Goal: Information Seeking & Learning: Find specific fact

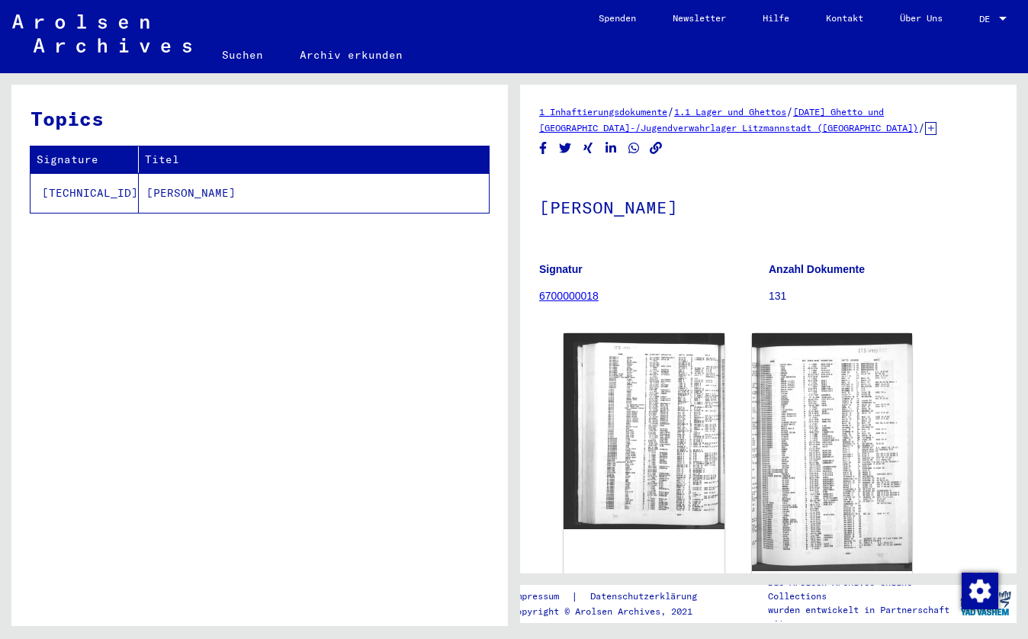
click at [211, 207] on td "[PERSON_NAME]" at bounding box center [314, 193] width 350 height 40
click at [345, 56] on link "Archiv erkunden" at bounding box center [351, 55] width 140 height 37
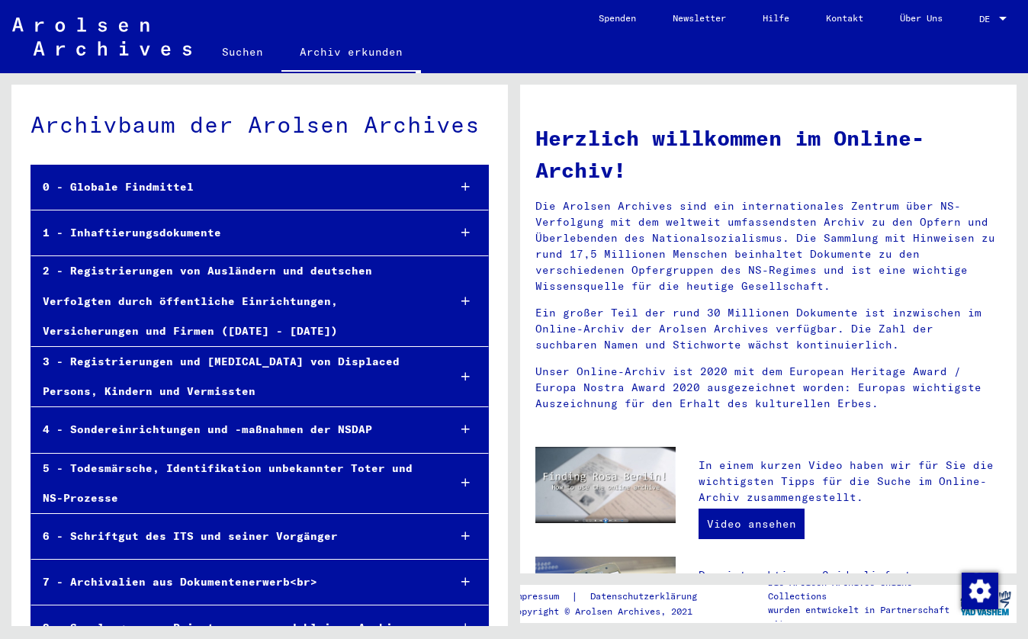
click at [204, 356] on div "3 - Registrierungen und [MEDICAL_DATA] von Displaced Persons, Kindern und Vermi…" at bounding box center [233, 376] width 404 height 59
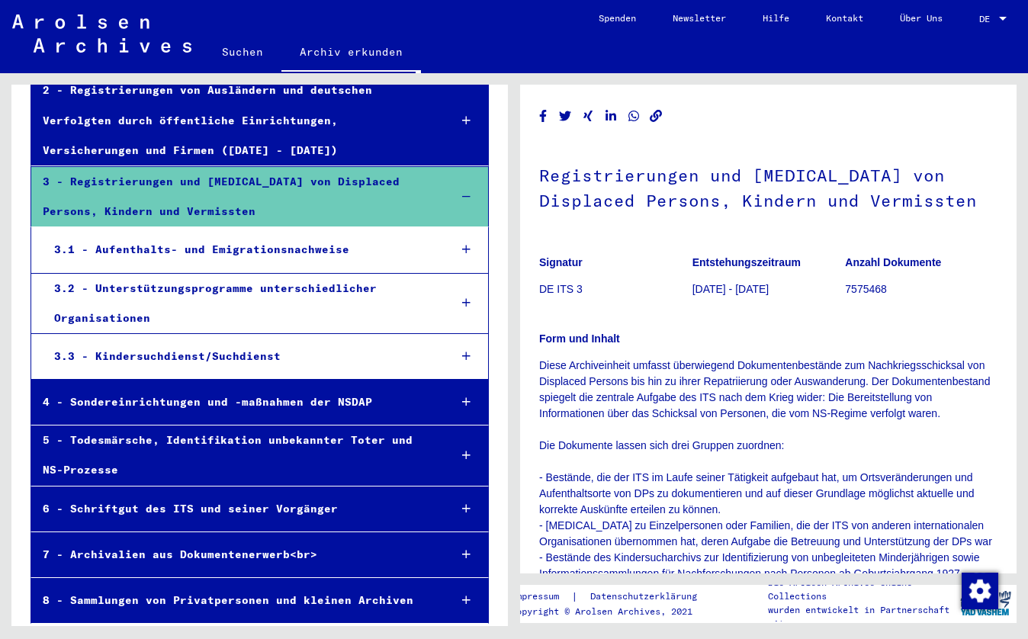
scroll to position [179, 0]
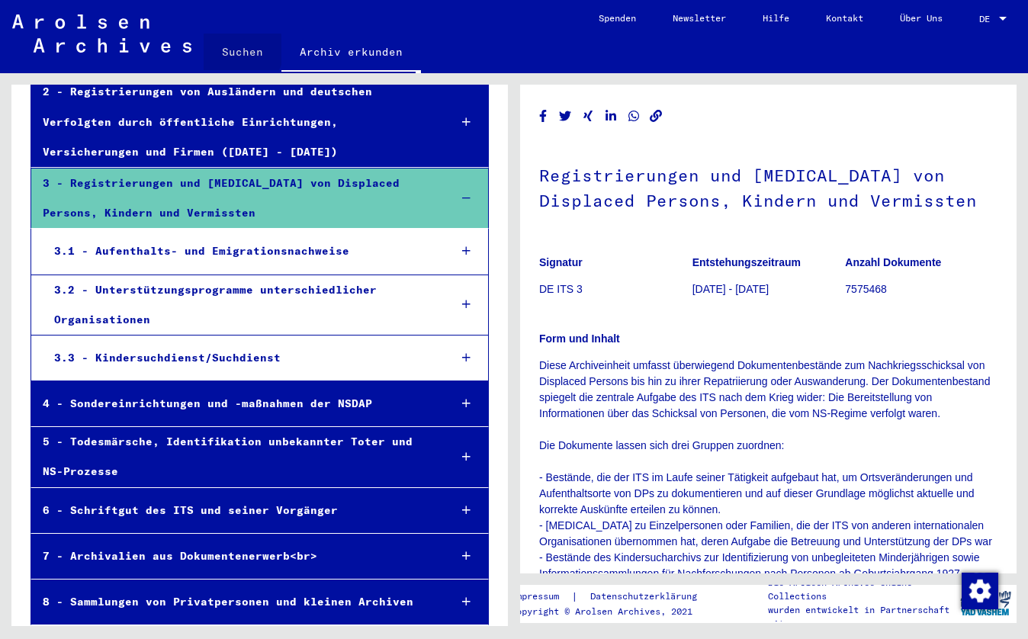
click at [234, 50] on link "Suchen" at bounding box center [243, 52] width 78 height 37
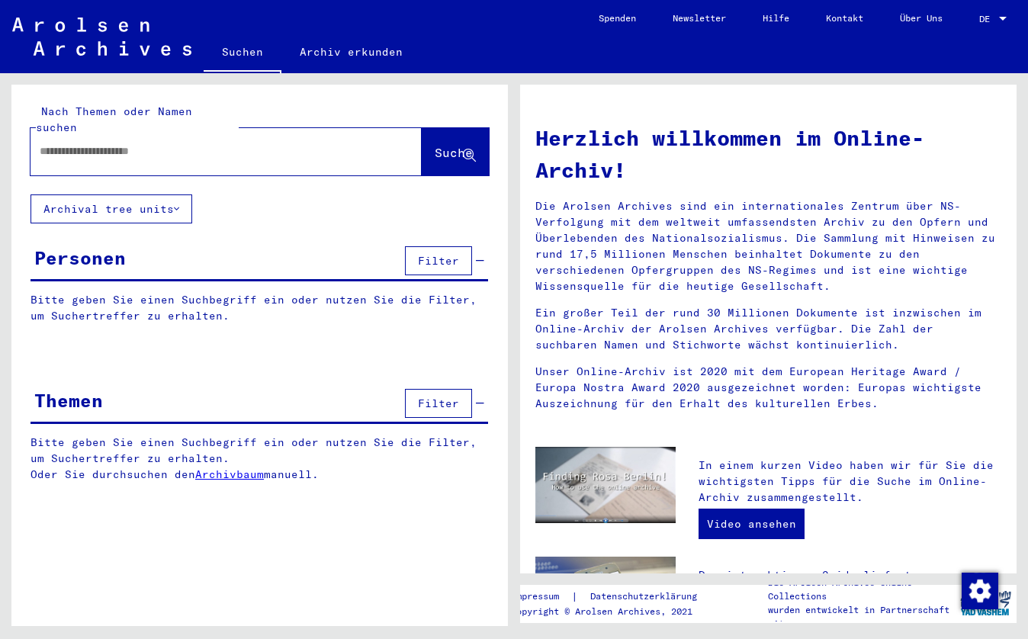
click at [74, 143] on input "text" at bounding box center [208, 151] width 336 height 16
type input "**********"
click at [439, 128] on button "Suche" at bounding box center [455, 151] width 67 height 47
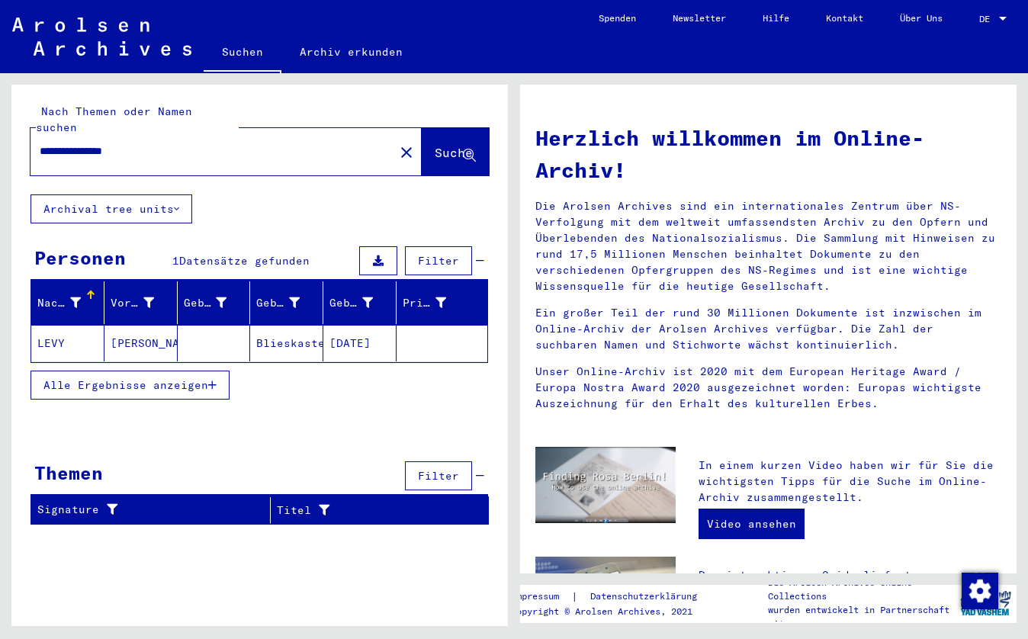
click at [178, 378] on span "Alle Ergebnisse anzeigen" at bounding box center [125, 385] width 165 height 14
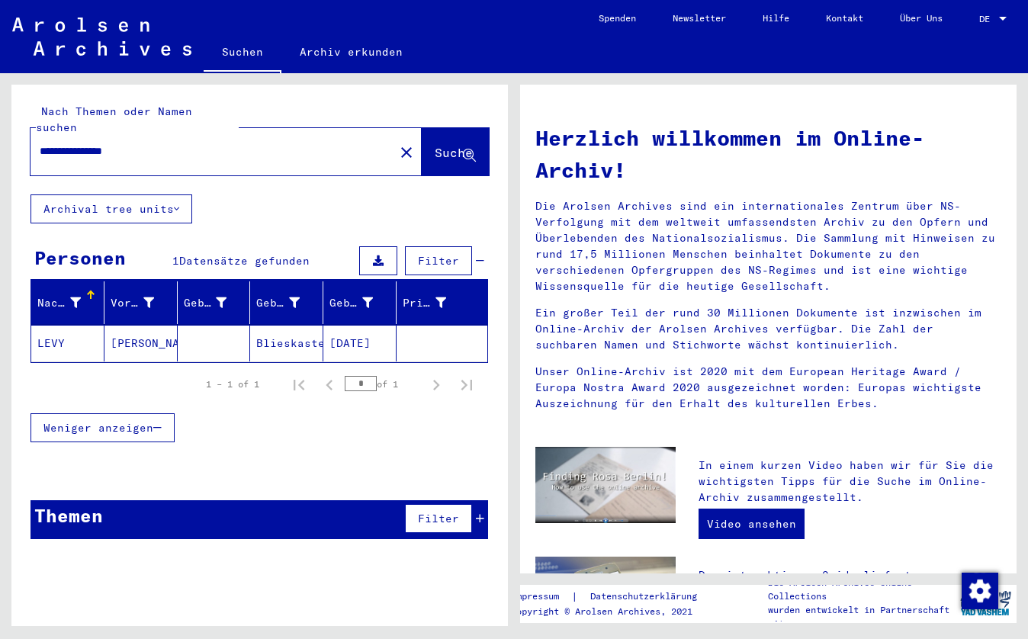
click at [122, 421] on span "Weniger anzeigen" at bounding box center [98, 428] width 110 height 14
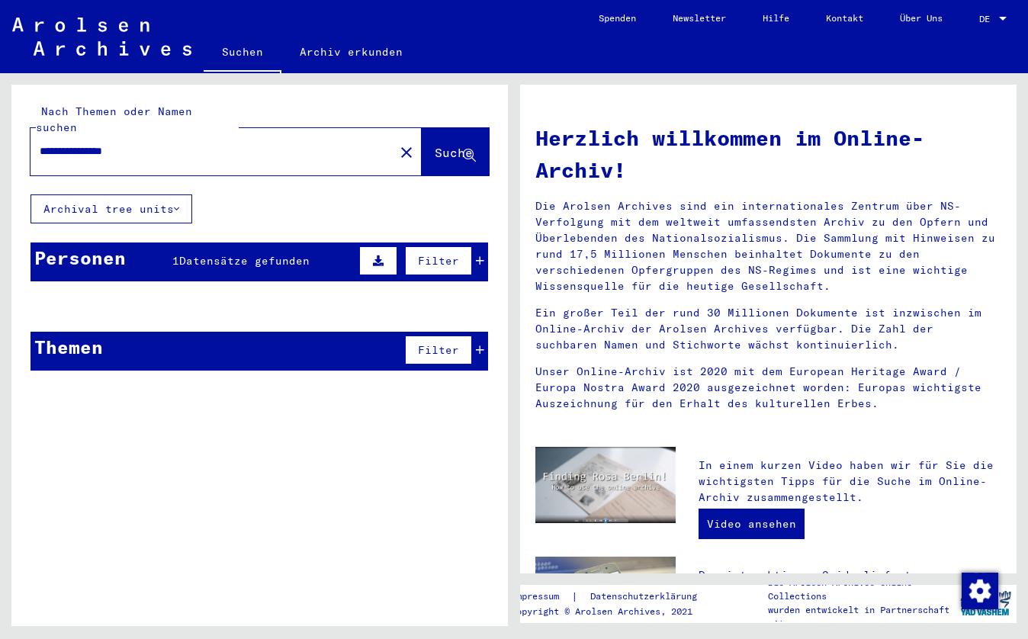
click at [426, 343] on span "Filter" at bounding box center [438, 350] width 41 height 14
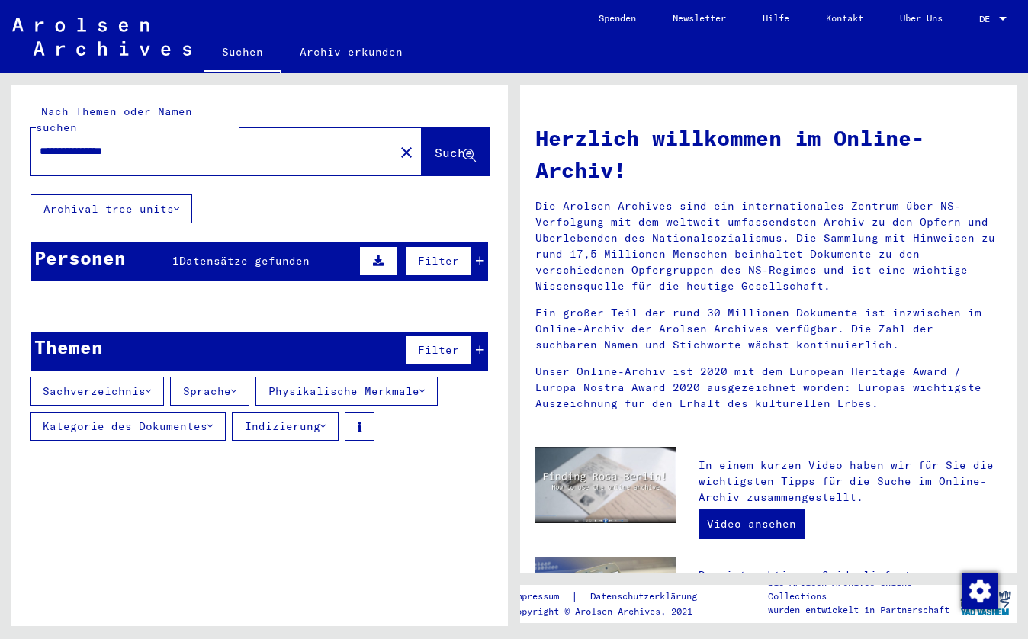
click at [122, 377] on button "Sachverzeichnis" at bounding box center [97, 391] width 134 height 29
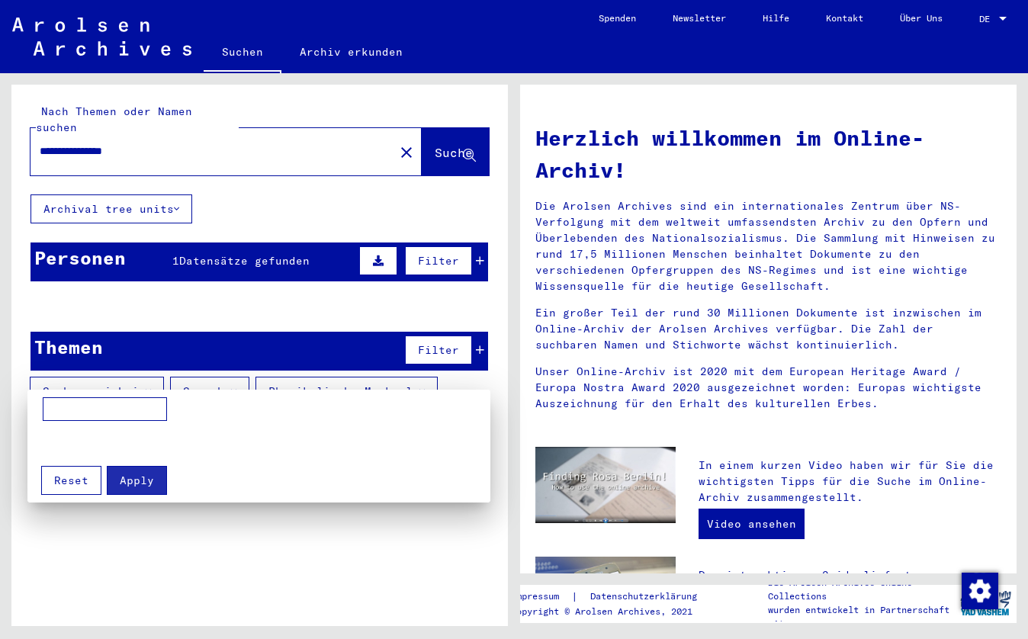
click at [107, 412] on input at bounding box center [105, 409] width 124 height 24
type input "*******"
click at [180, 439] on mat-grid-list at bounding box center [263, 442] width 440 height 27
click at [98, 197] on div at bounding box center [514, 319] width 1028 height 639
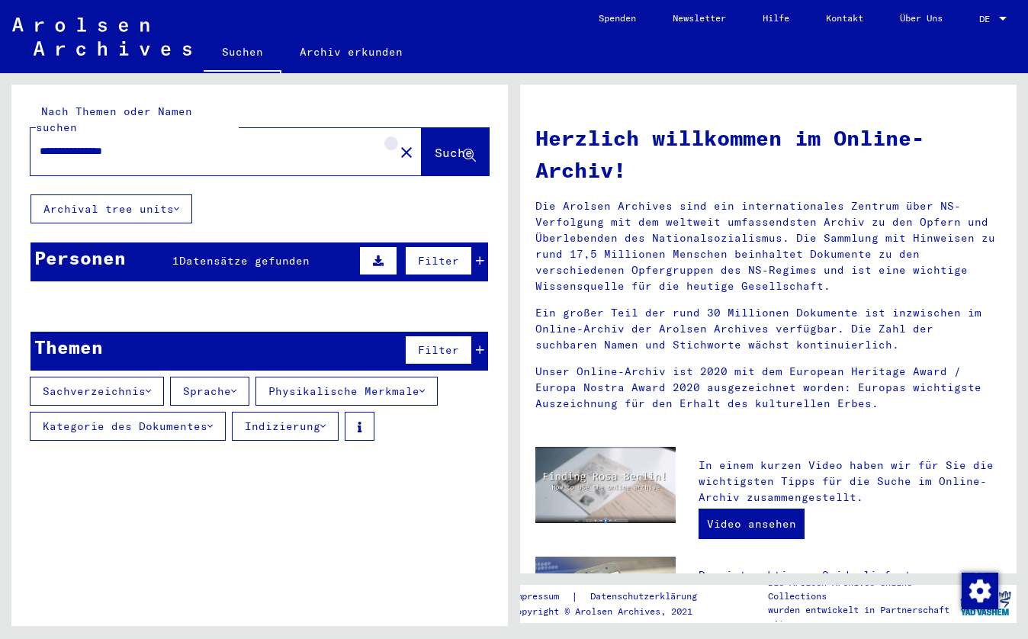
click at [397, 143] on mat-icon "close" at bounding box center [406, 152] width 18 height 18
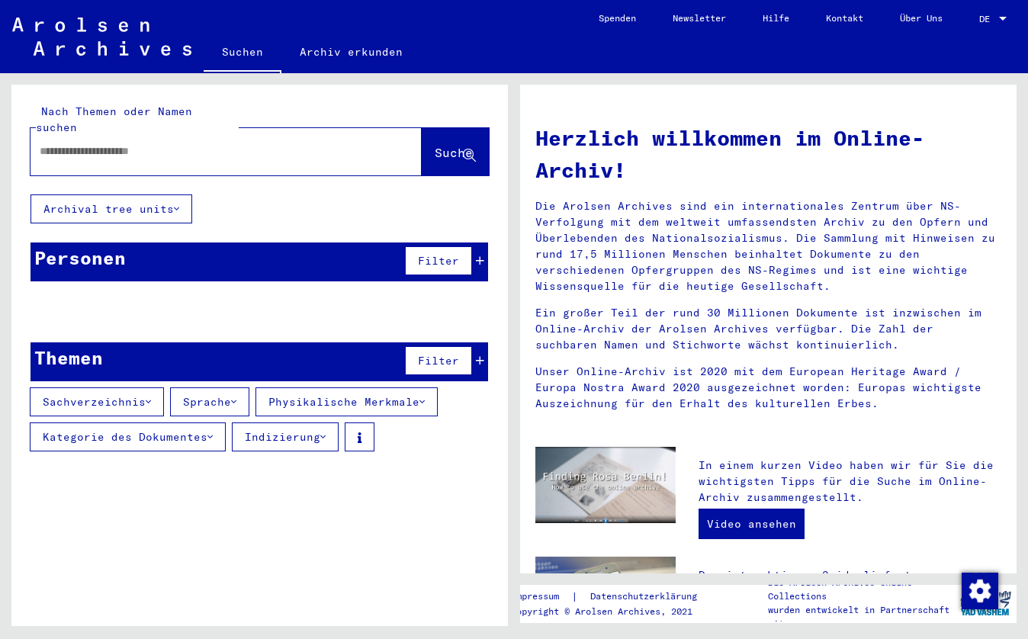
click at [40, 143] on input "text" at bounding box center [208, 151] width 336 height 16
click at [436, 145] on span "Suche" at bounding box center [454, 152] width 38 height 15
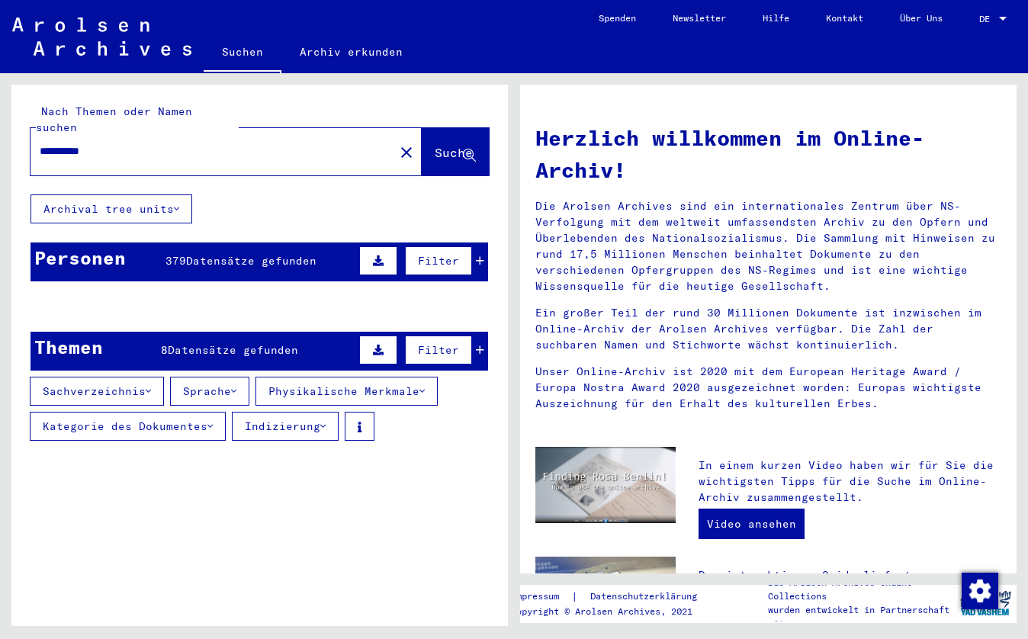
click at [330, 243] on div "Personen 379 Datensätze gefunden Filter" at bounding box center [260, 262] width 458 height 39
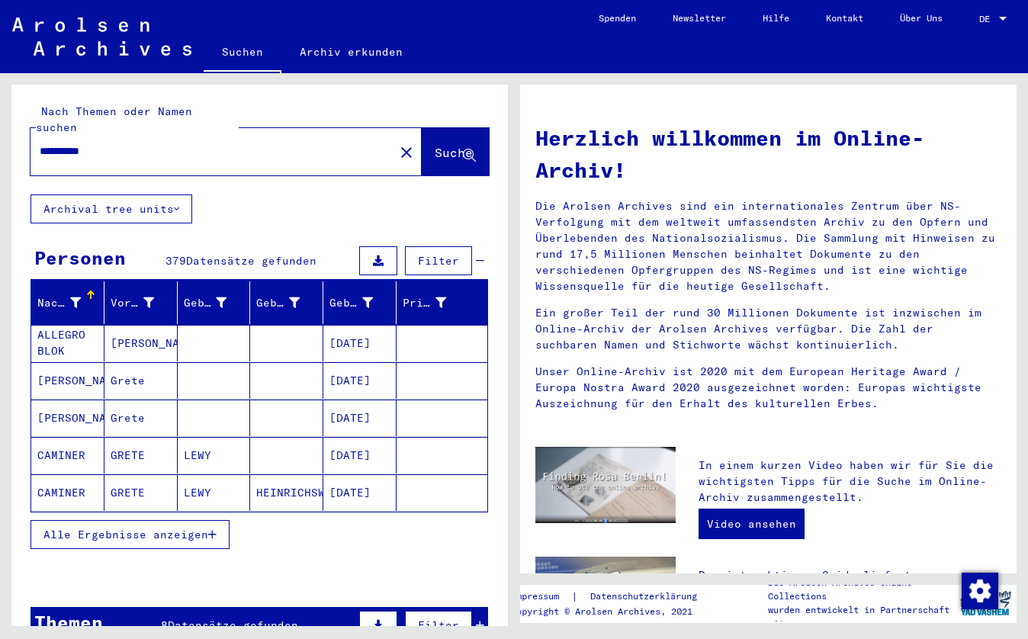
click at [65, 143] on input "**********" at bounding box center [208, 151] width 336 height 16
click at [103, 143] on input "****" at bounding box center [208, 151] width 336 height 16
click at [435, 145] on span "Suche" at bounding box center [454, 152] width 38 height 15
click at [127, 528] on span "Alle Ergebnisse anzeigen" at bounding box center [125, 535] width 165 height 14
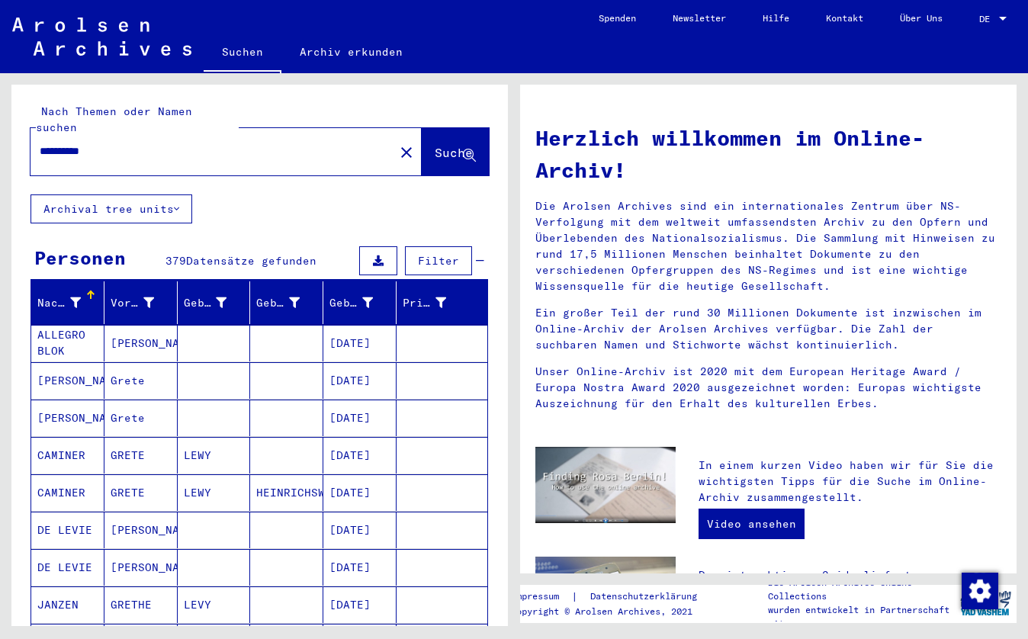
click at [130, 515] on mat-cell "[PERSON_NAME]" at bounding box center [140, 530] width 73 height 37
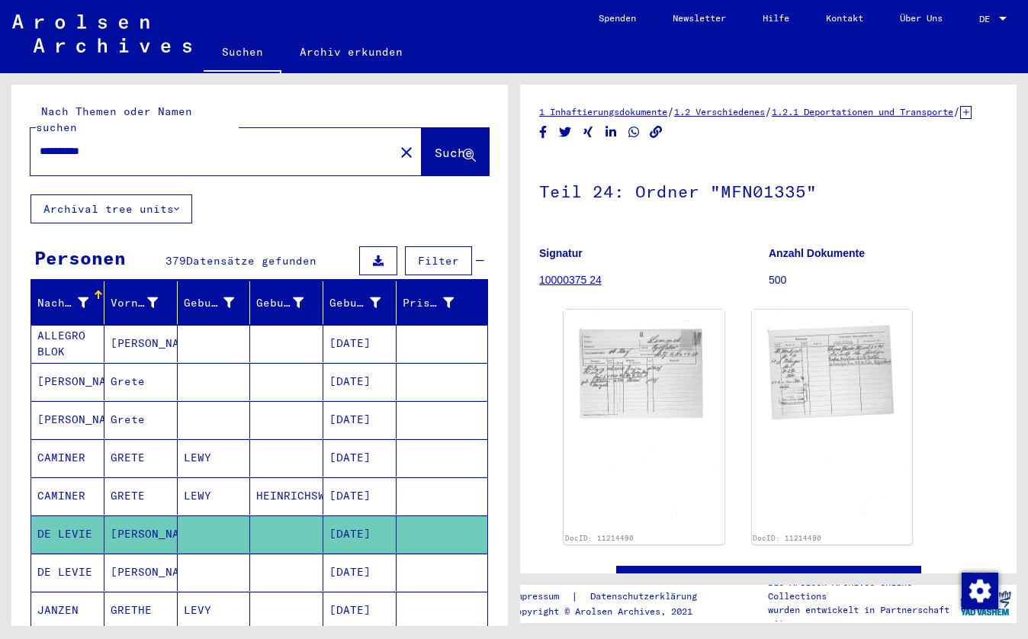
click at [180, 555] on mat-cell at bounding box center [214, 572] width 73 height 37
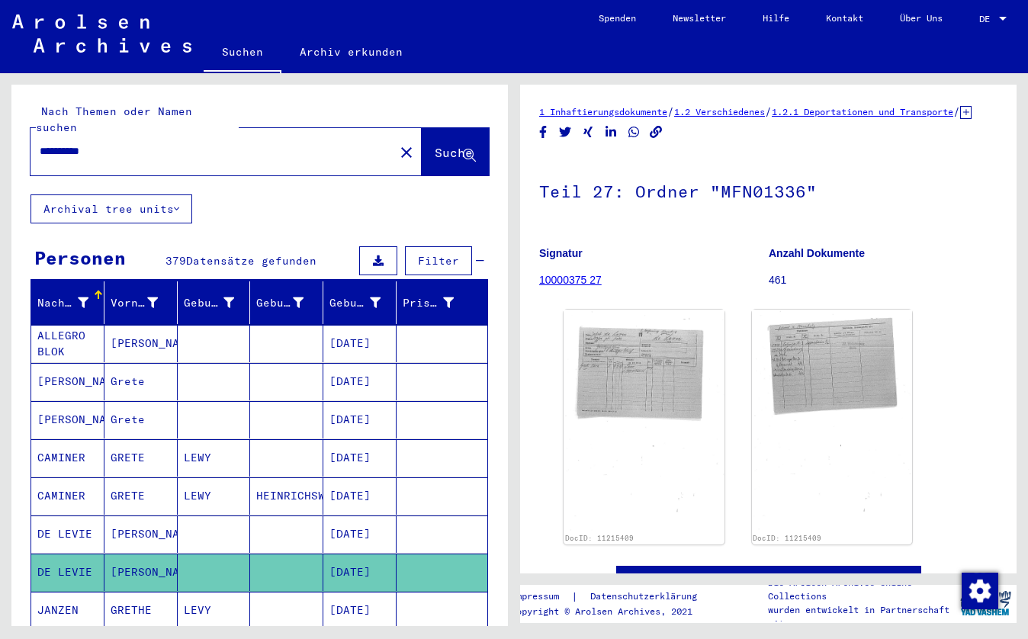
click at [189, 592] on mat-cell "LEVY" at bounding box center [214, 610] width 73 height 37
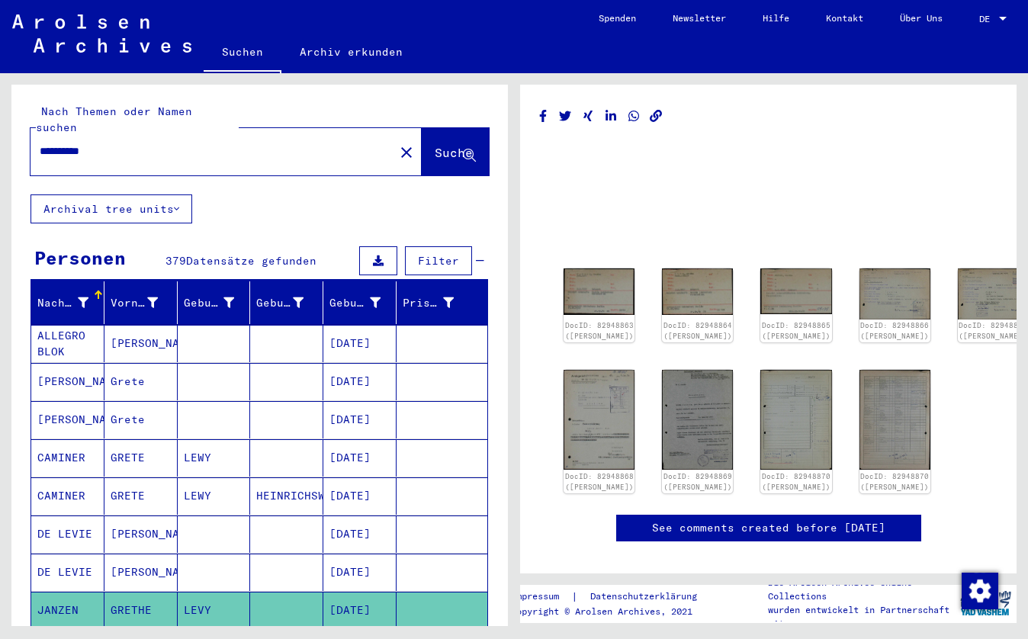
click at [192, 630] on mat-cell "LEWY" at bounding box center [214, 648] width 73 height 37
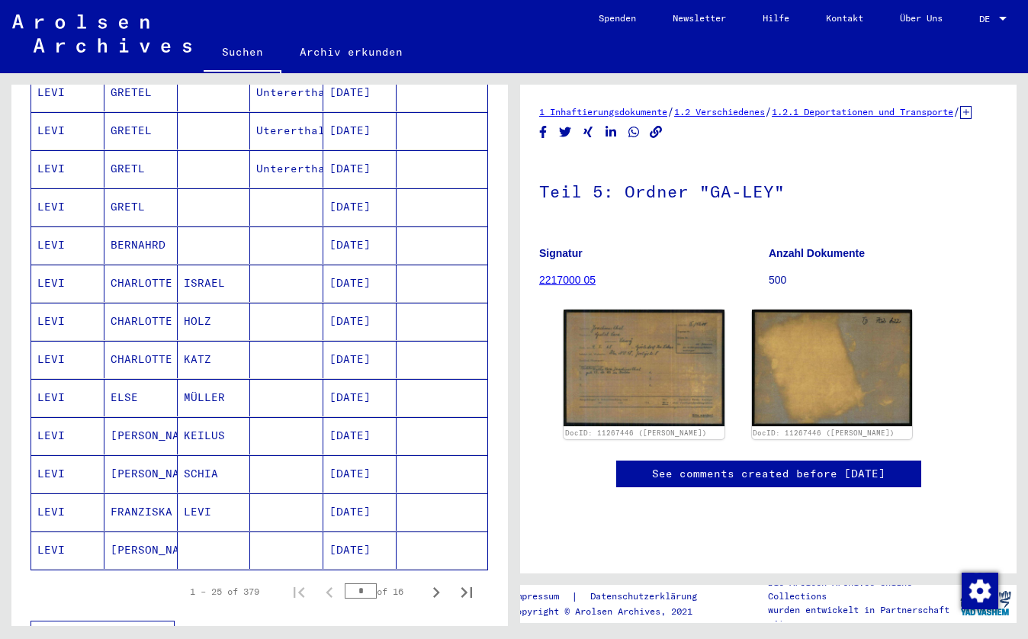
scroll to position [711, 0]
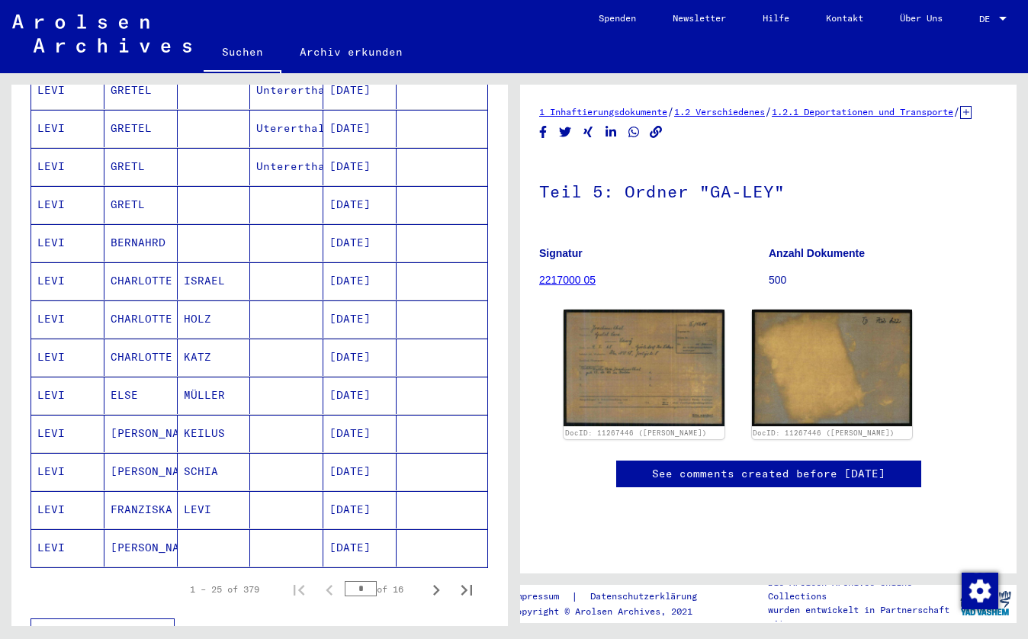
click at [129, 201] on mat-cell "GRETL" at bounding box center [140, 204] width 73 height 37
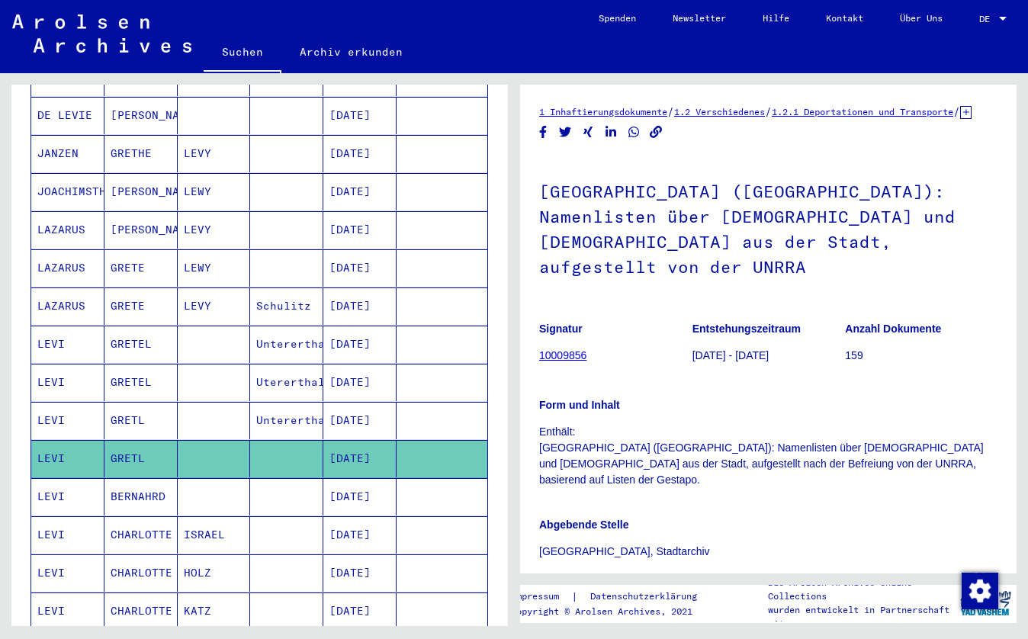
scroll to position [441, 0]
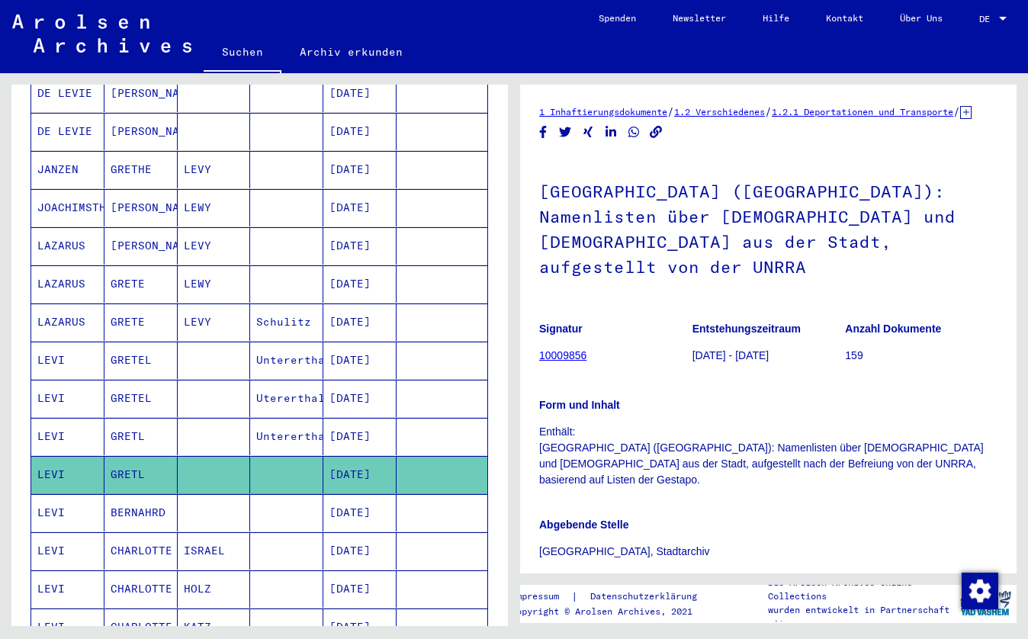
click at [159, 342] on mat-cell "GRETEL" at bounding box center [140, 360] width 73 height 37
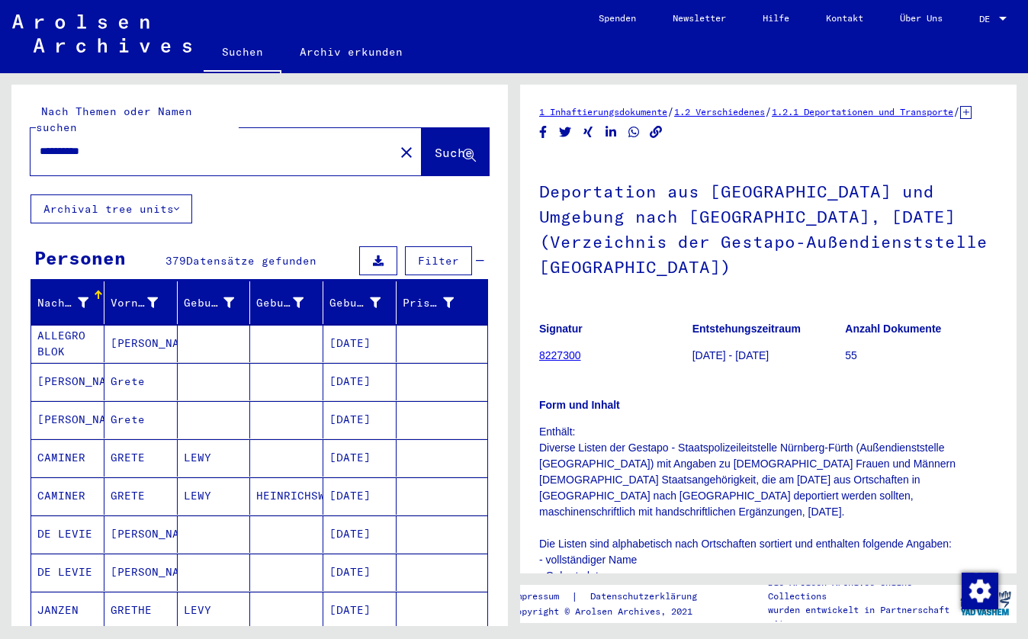
click at [79, 143] on input "**********" at bounding box center [212, 151] width 345 height 16
type input "**********"
click at [444, 145] on span "Suche" at bounding box center [454, 152] width 38 height 15
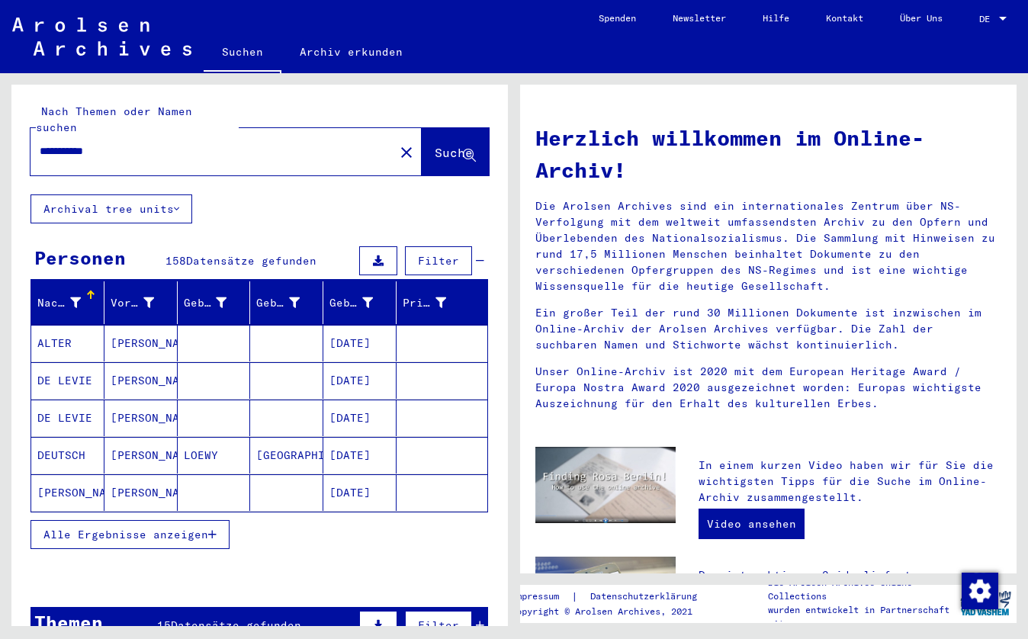
click at [60, 143] on input "**********" at bounding box center [208, 151] width 336 height 16
click at [184, 528] on span "Alle Ergebnisse anzeigen" at bounding box center [125, 535] width 165 height 14
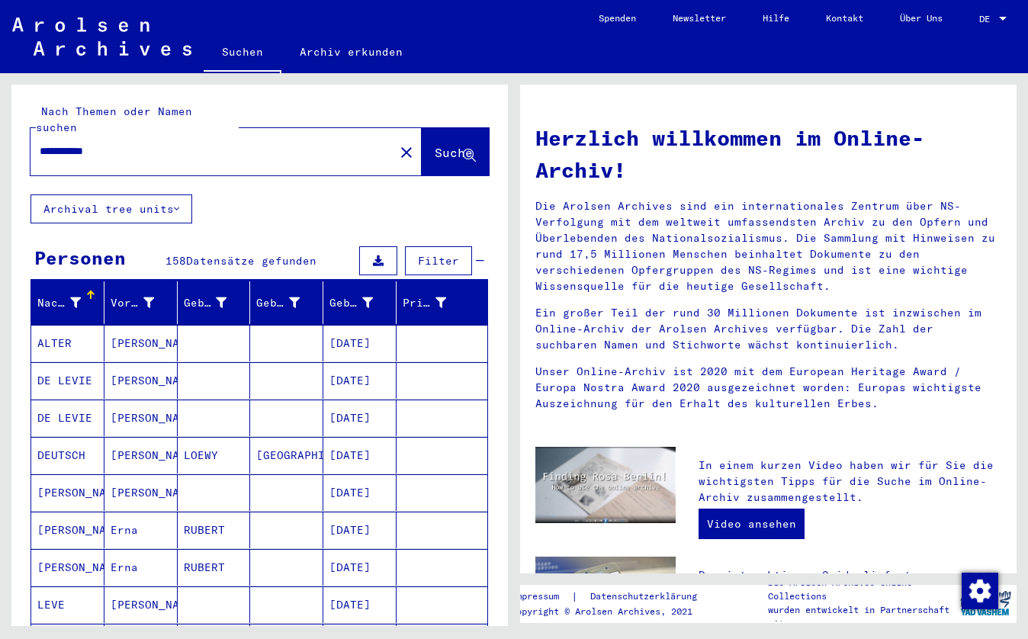
click at [184, 518] on mat-cell "RUBERT" at bounding box center [214, 530] width 73 height 37
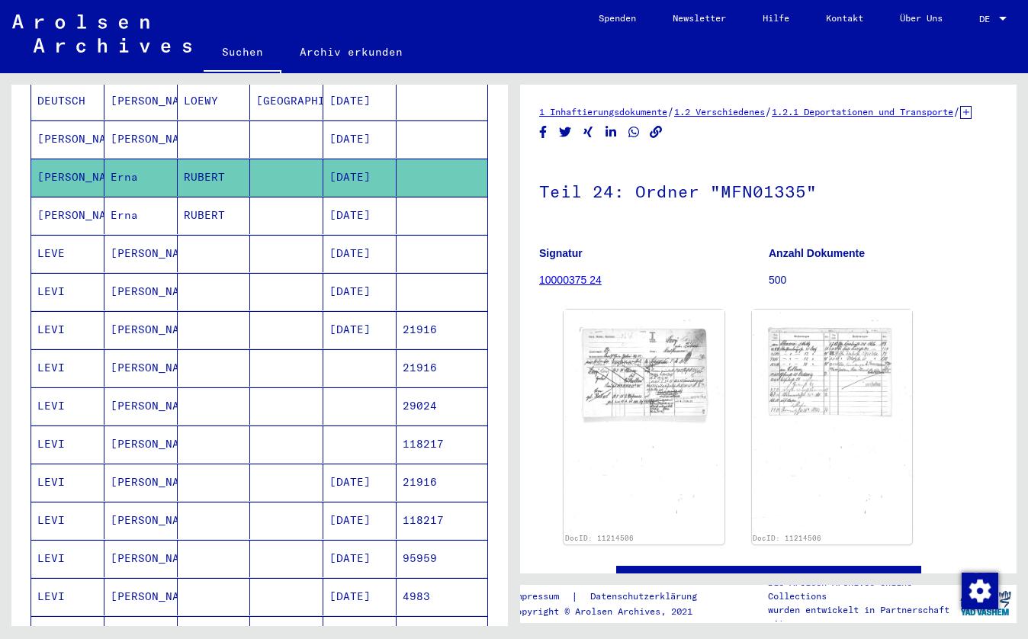
scroll to position [369, 0]
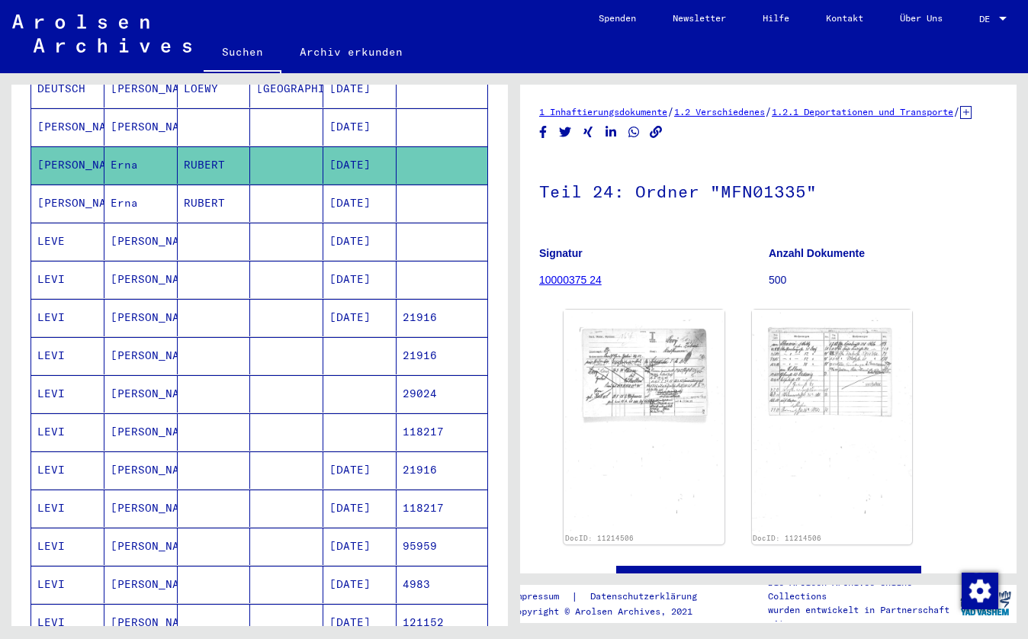
click at [126, 342] on mat-cell "[PERSON_NAME]" at bounding box center [140, 355] width 73 height 37
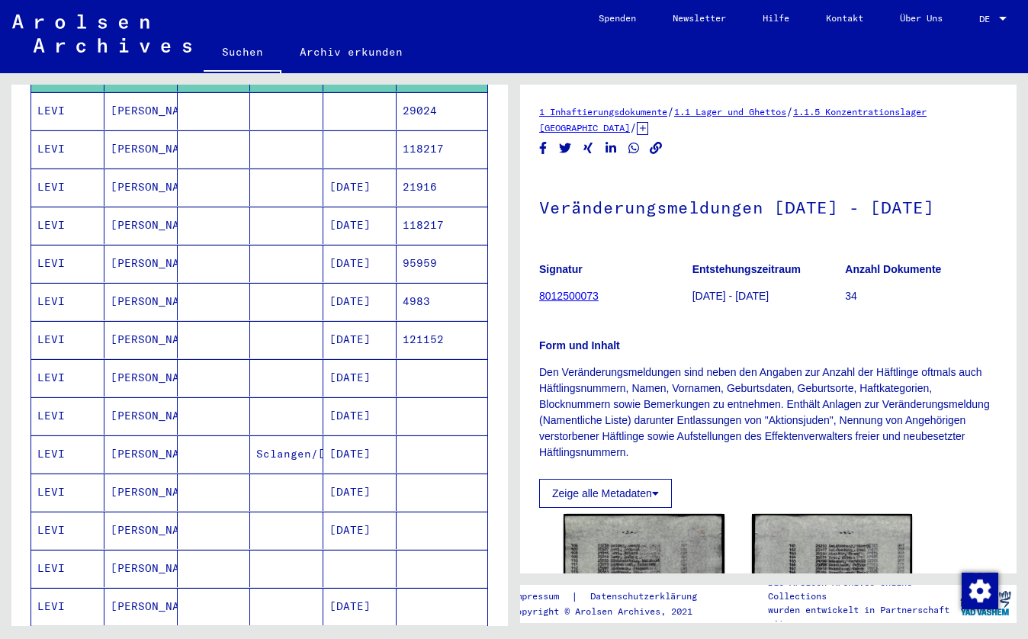
scroll to position [712, 0]
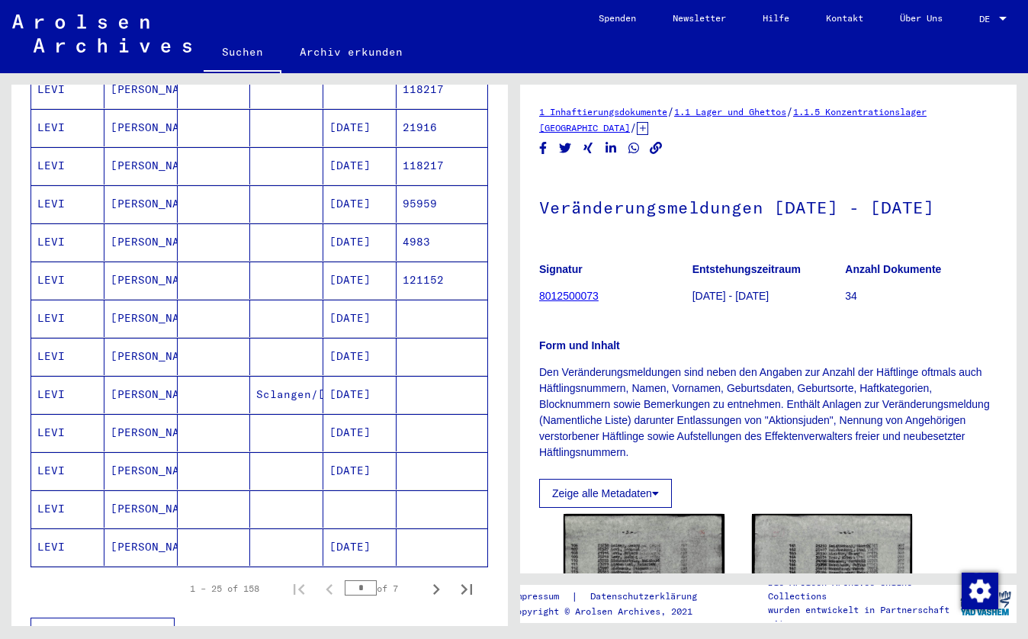
click at [600, 320] on figure "Signatur 8012500073" at bounding box center [615, 285] width 153 height 69
click at [576, 354] on div "Form und Inhalt Den Veränderungsmeldungen sind neben den Angaben zur Anzahl der…" at bounding box center [768, 390] width 458 height 141
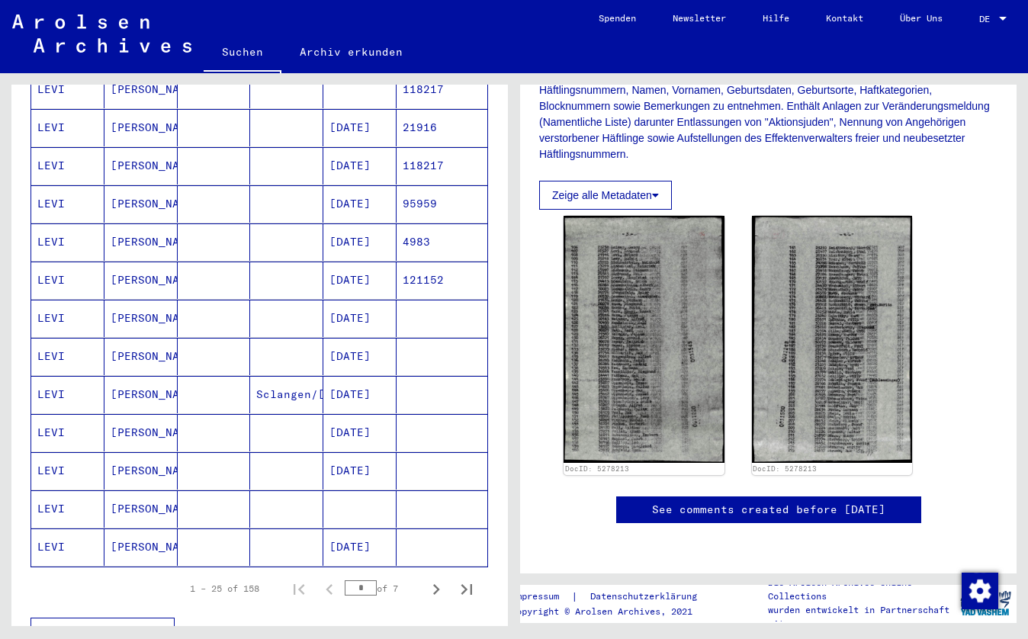
scroll to position [323, 0]
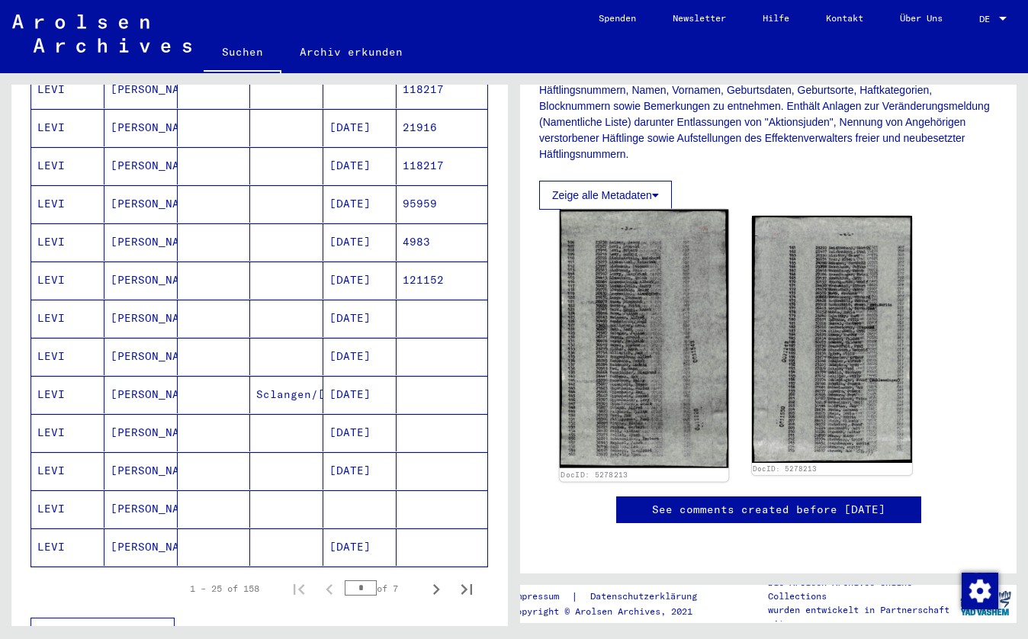
click at [633, 357] on img at bounding box center [644, 339] width 169 height 259
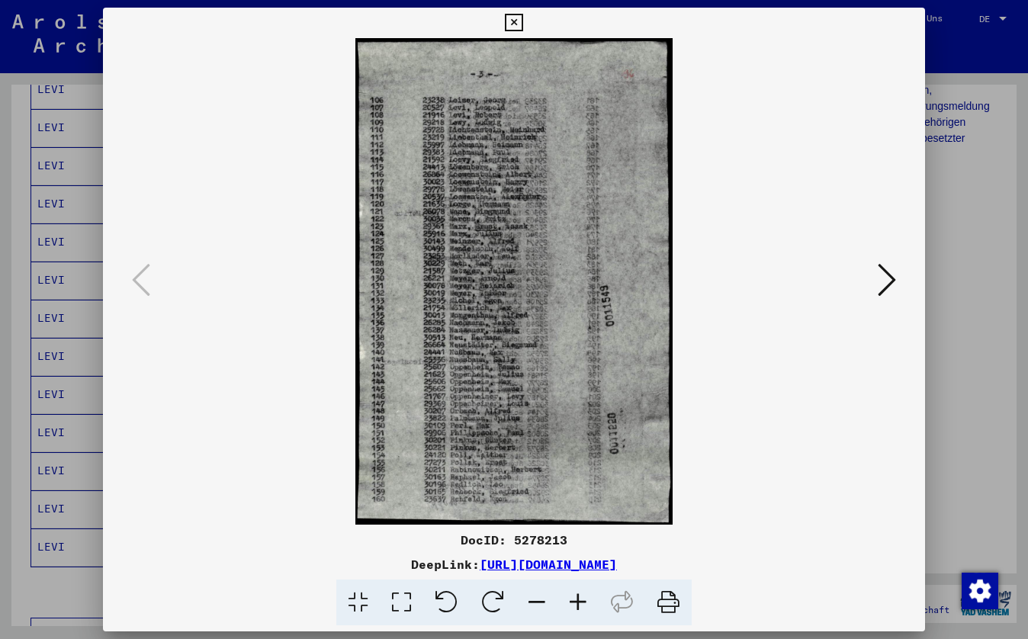
click at [577, 599] on icon at bounding box center [577, 603] width 41 height 47
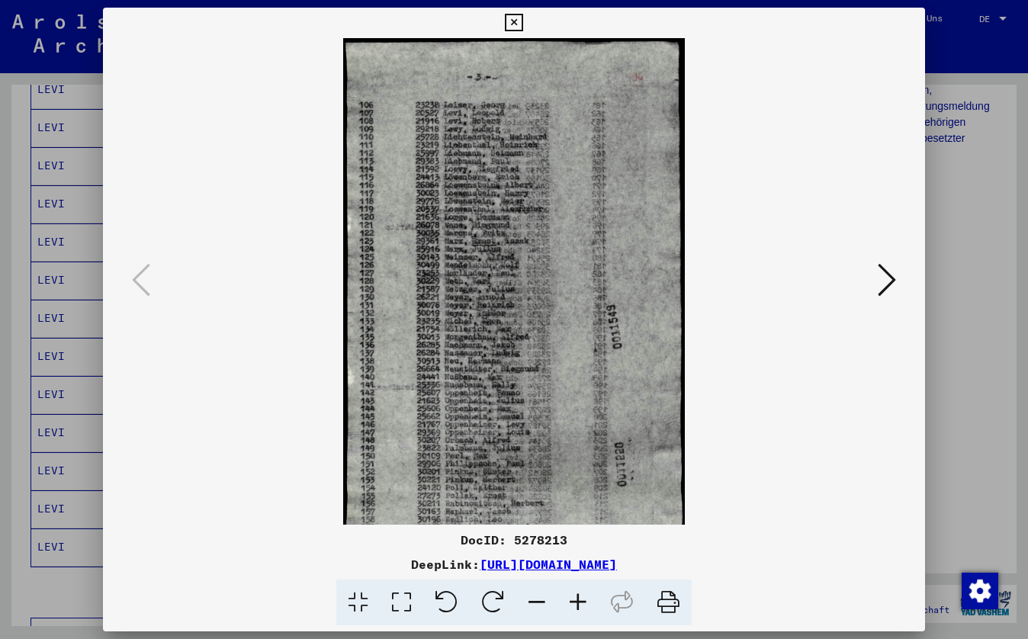
click at [577, 599] on icon at bounding box center [577, 603] width 41 height 47
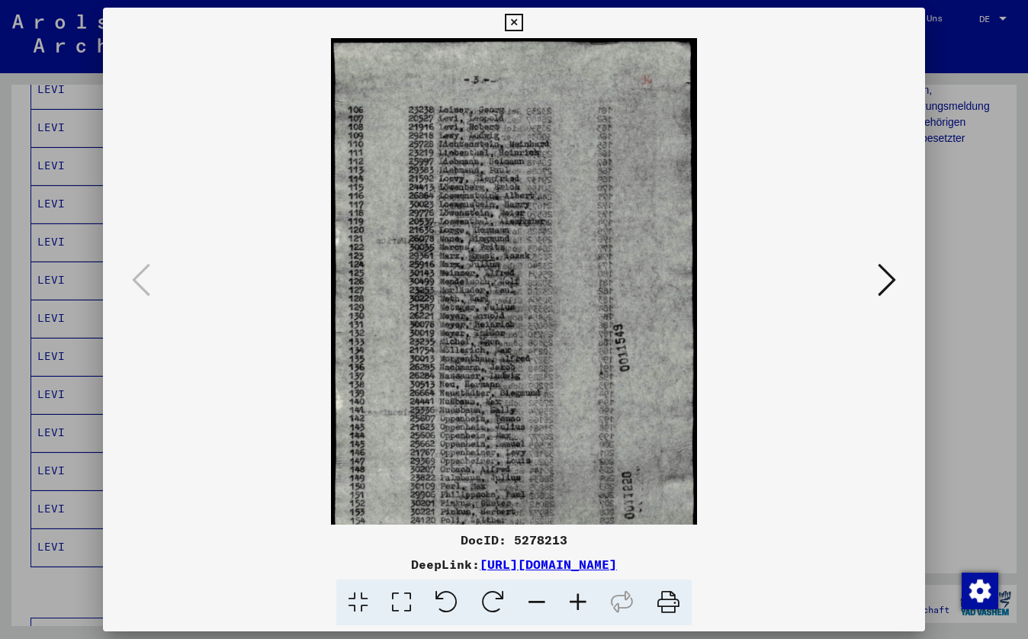
click at [577, 600] on icon at bounding box center [577, 603] width 41 height 47
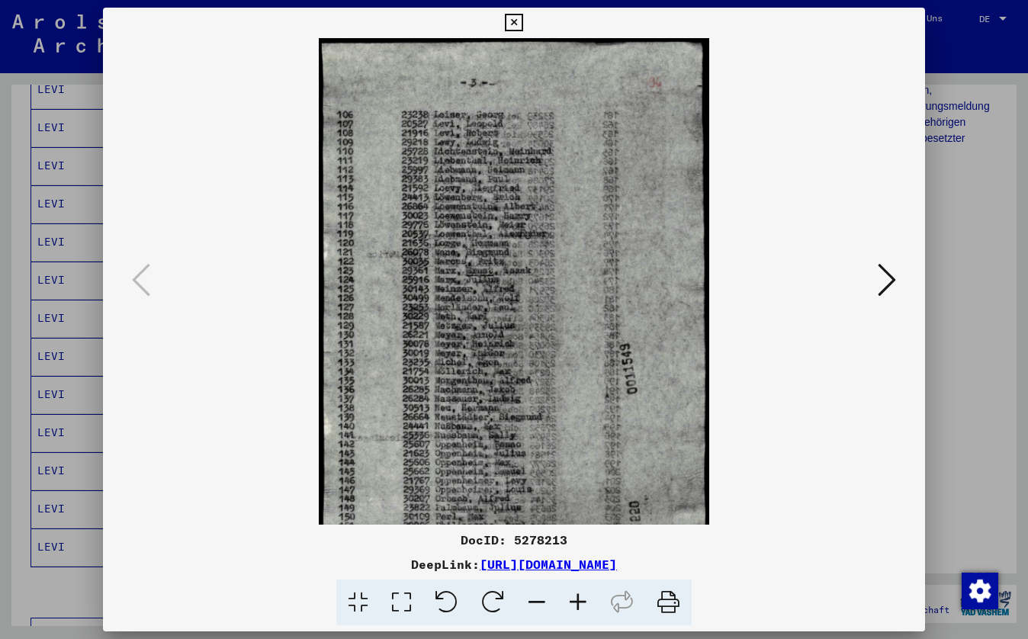
click at [578, 602] on icon at bounding box center [577, 603] width 41 height 47
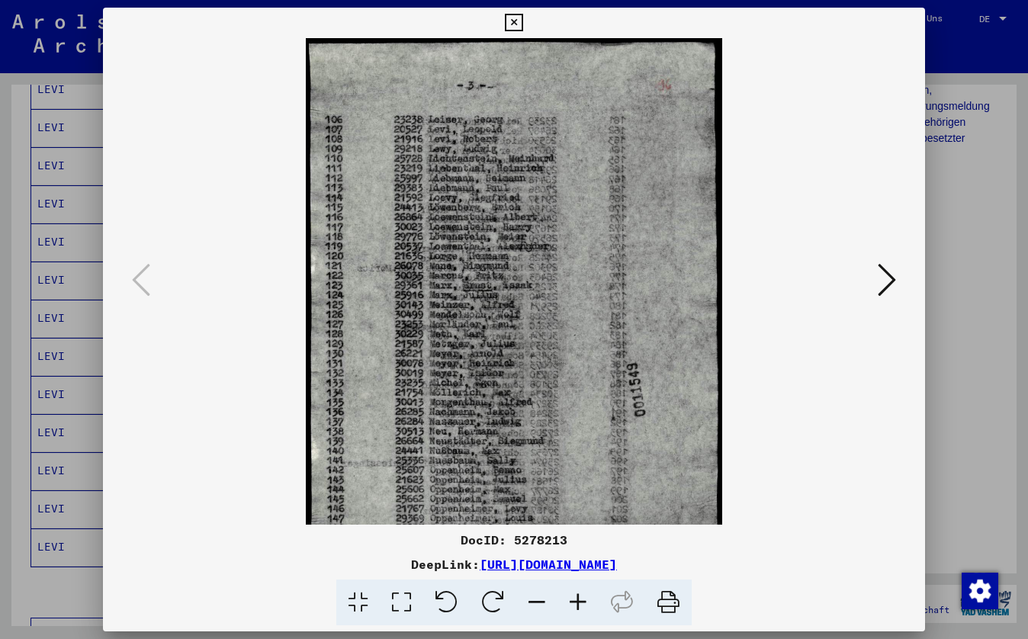
click at [522, 18] on icon at bounding box center [514, 23] width 18 height 18
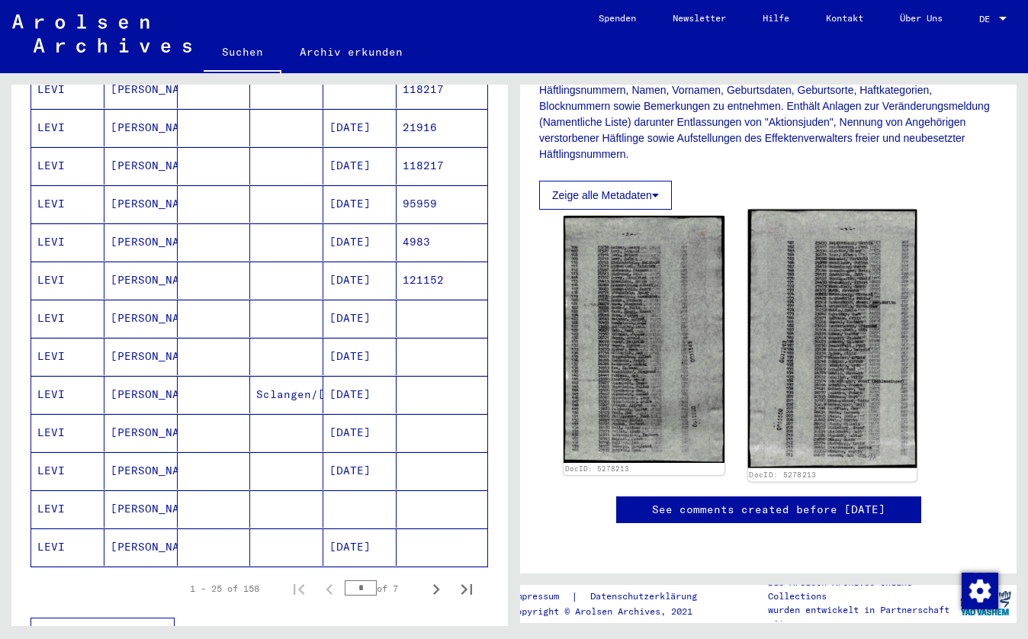
click at [856, 291] on img at bounding box center [831, 339] width 169 height 259
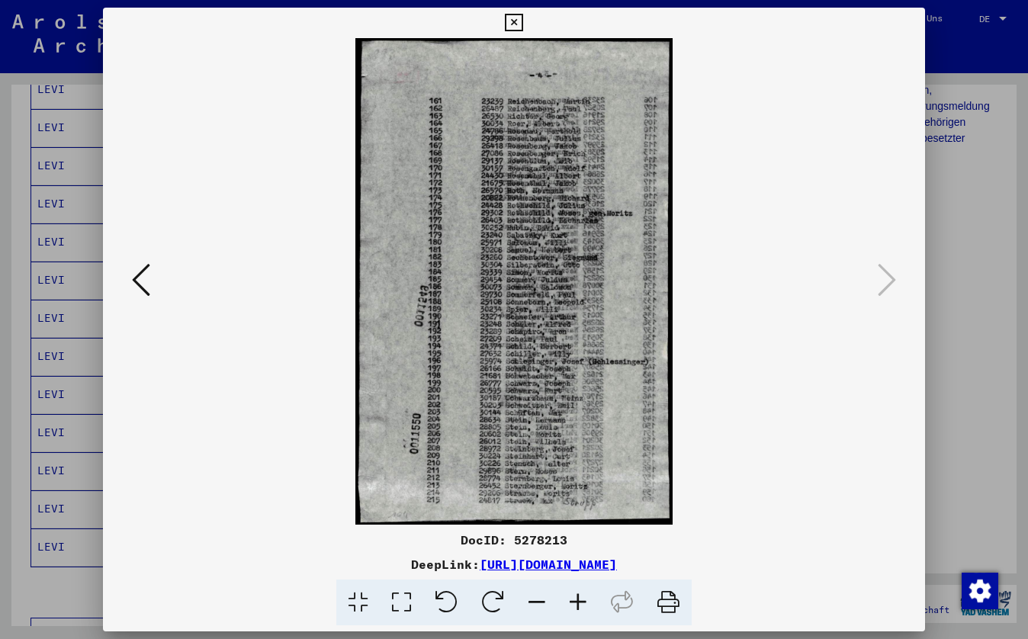
click at [582, 605] on icon at bounding box center [577, 603] width 41 height 47
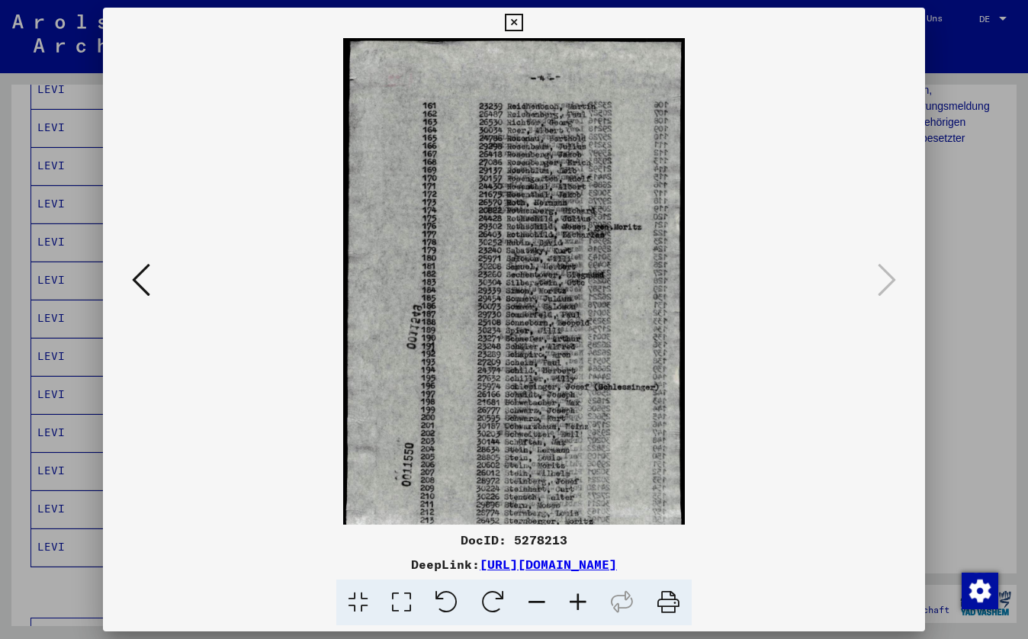
click at [582, 605] on icon at bounding box center [577, 603] width 41 height 47
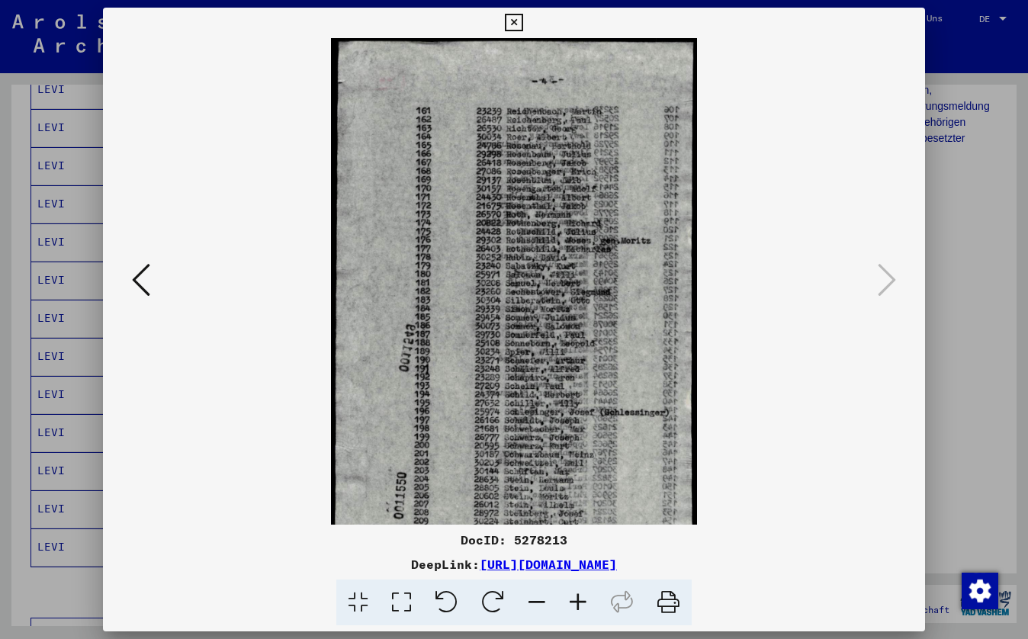
click at [582, 605] on icon at bounding box center [577, 603] width 41 height 47
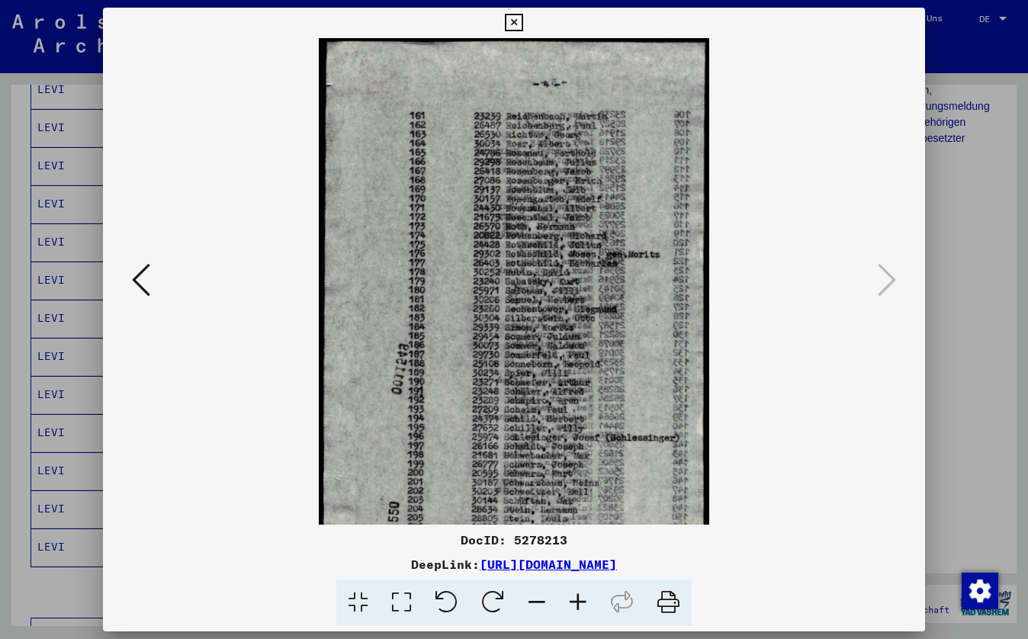
click at [582, 605] on icon at bounding box center [577, 603] width 41 height 47
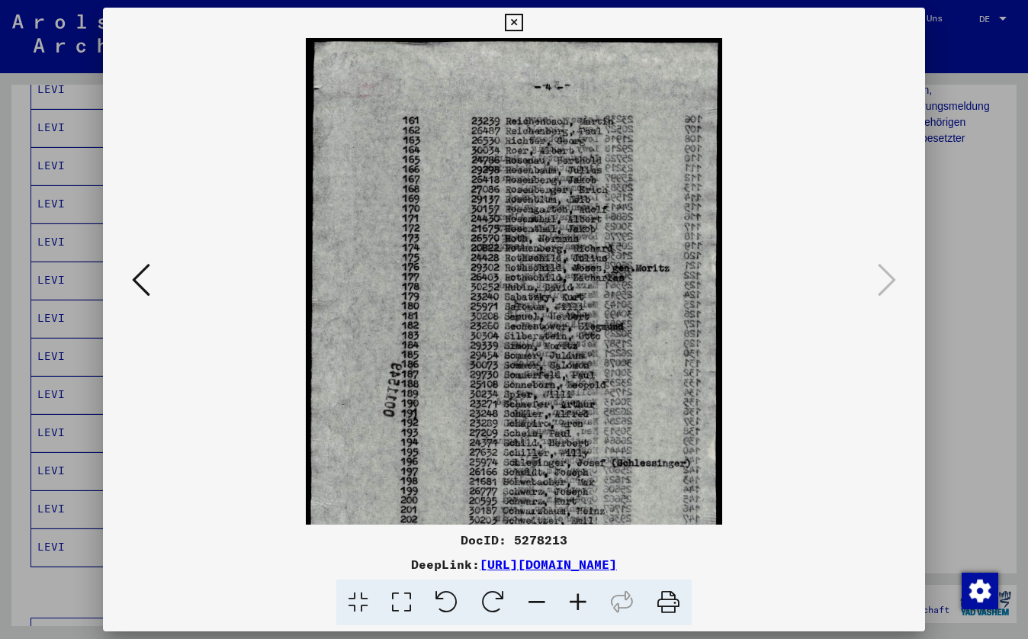
click at [898, 79] on div at bounding box center [514, 281] width 822 height 487
click at [522, 26] on icon at bounding box center [514, 23] width 18 height 18
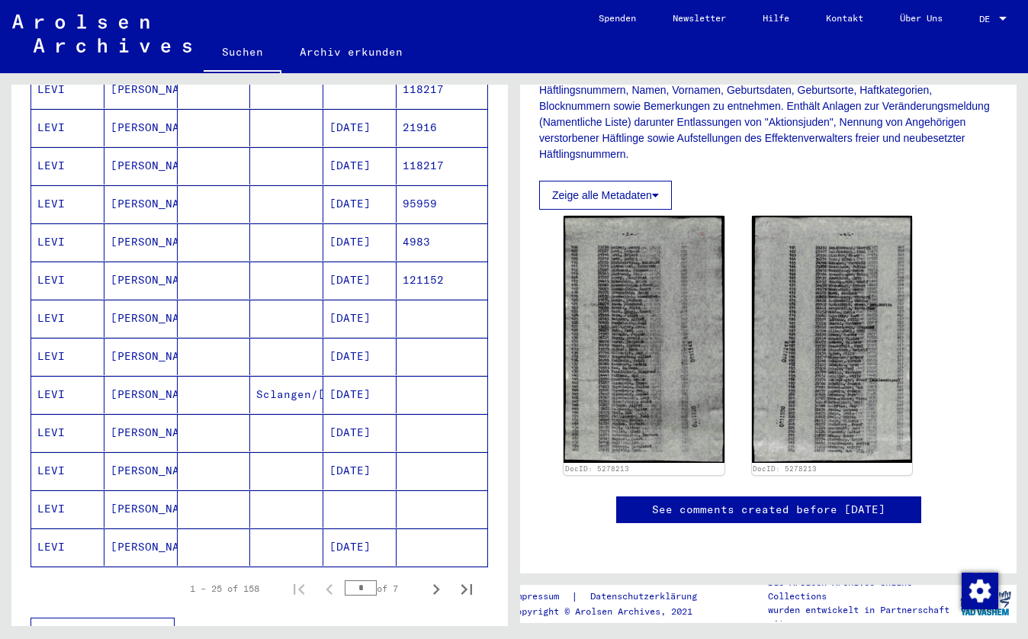
click at [89, 500] on mat-cell "LEVI" at bounding box center [67, 508] width 73 height 37
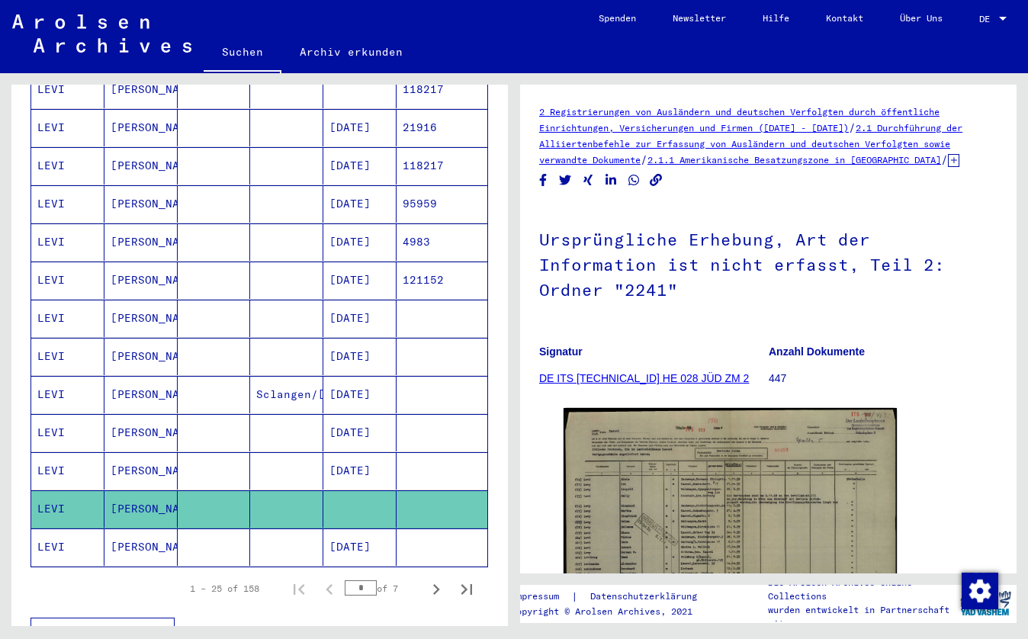
click at [95, 528] on mat-cell "LEVI" at bounding box center [67, 546] width 73 height 37
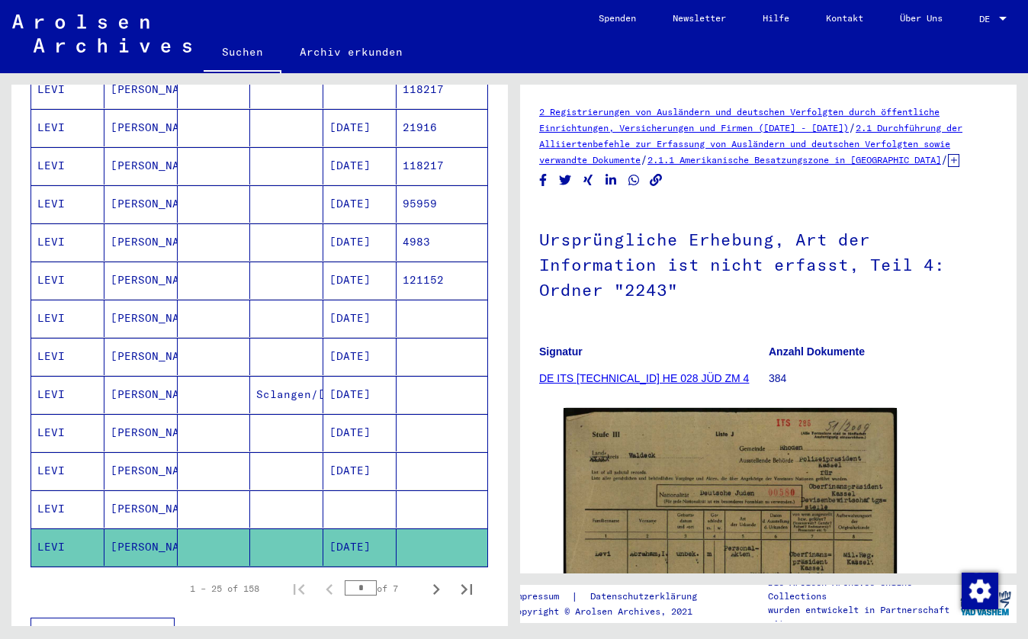
click at [228, 582] on div "1 – 25 of 158" at bounding box center [224, 589] width 69 height 14
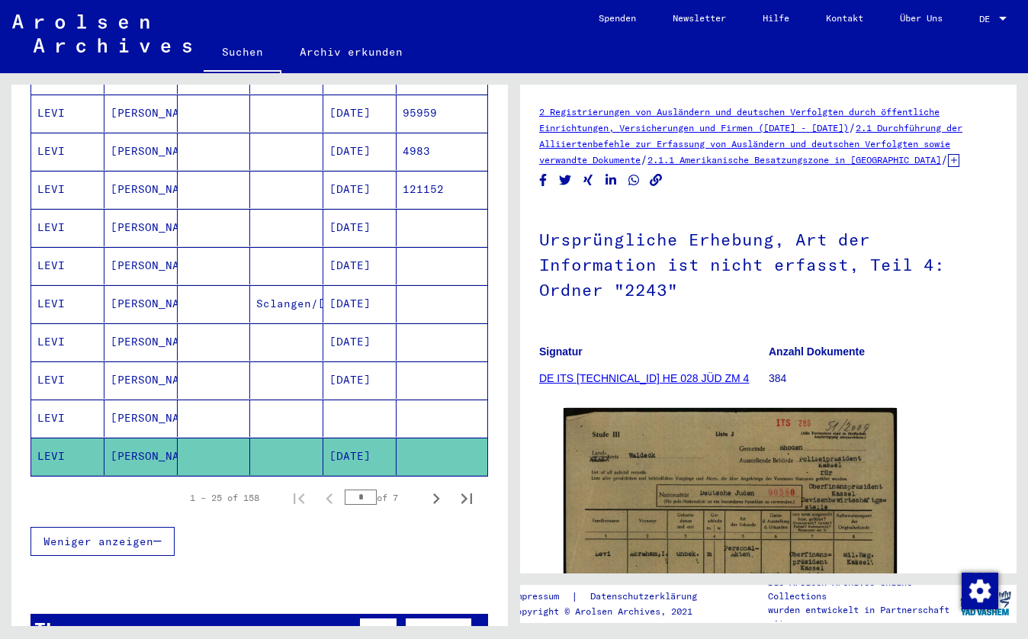
scroll to position [779, 0]
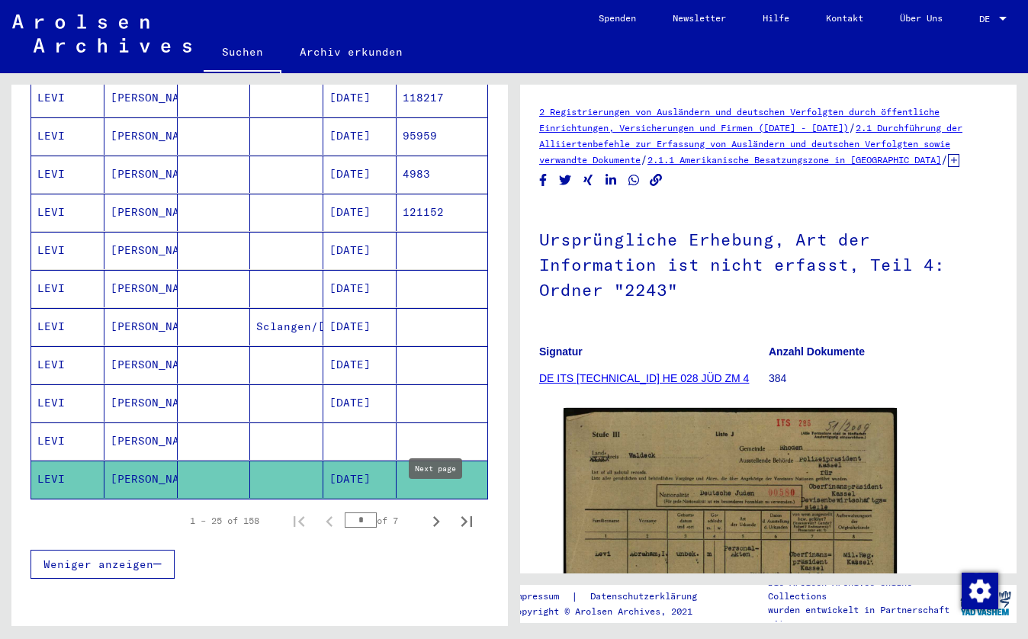
click at [437, 516] on icon "Next page" at bounding box center [436, 521] width 7 height 11
type input "*"
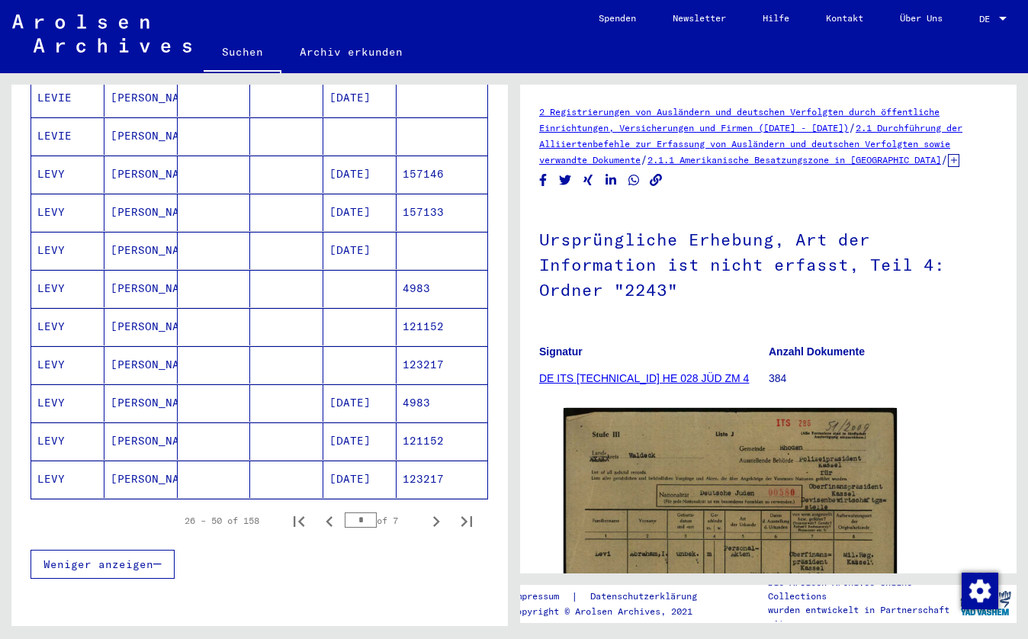
click at [135, 316] on mat-cell "[PERSON_NAME]" at bounding box center [140, 326] width 73 height 37
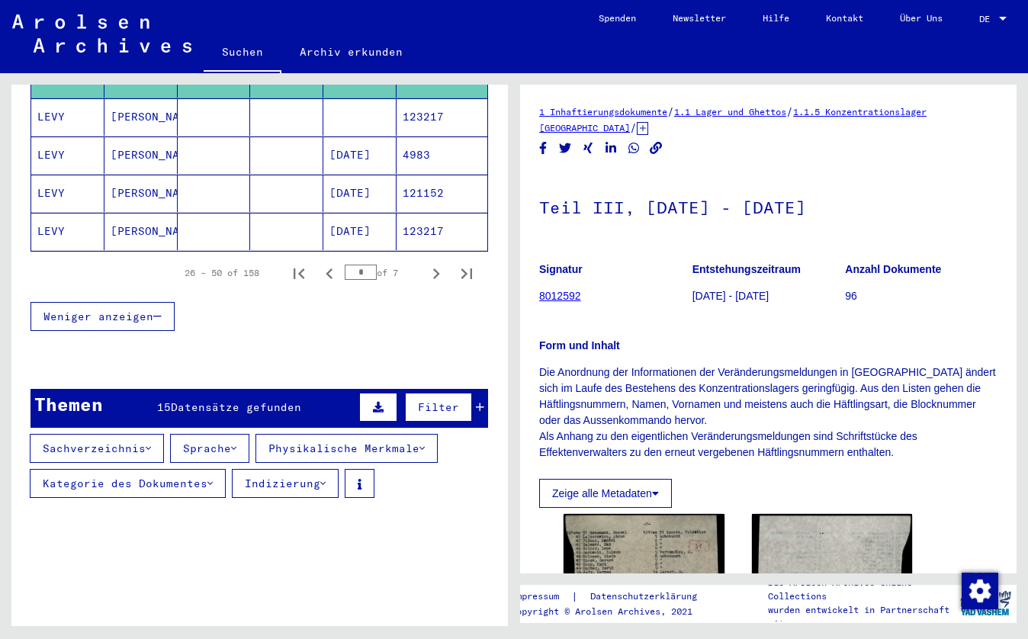
scroll to position [1057, 0]
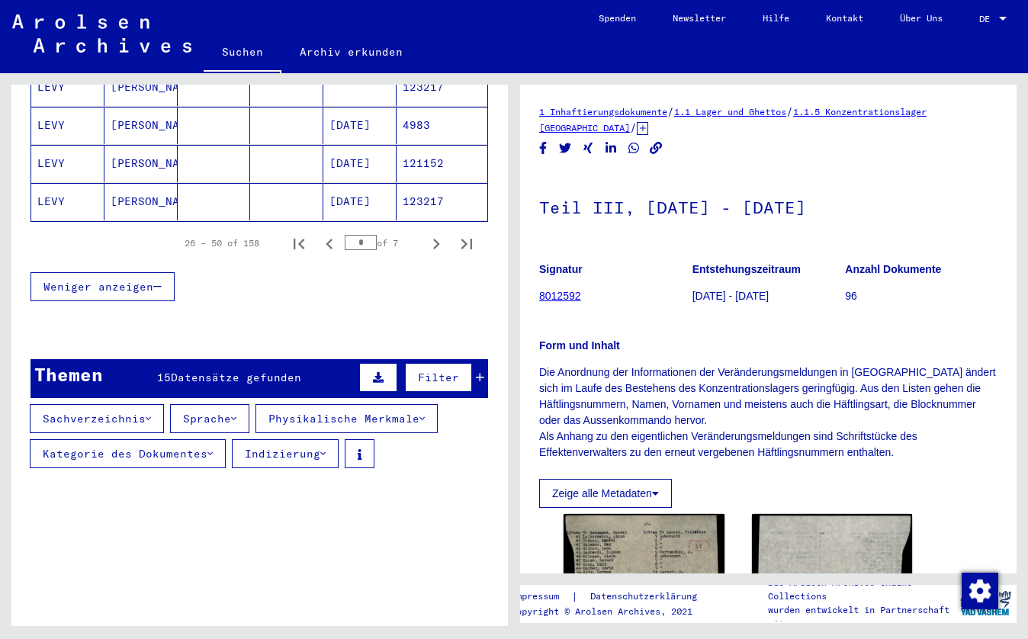
click at [598, 321] on div "Form und Inhalt Die Anordnung der Informationen der Veränderungsmeldungen in [G…" at bounding box center [768, 390] width 458 height 141
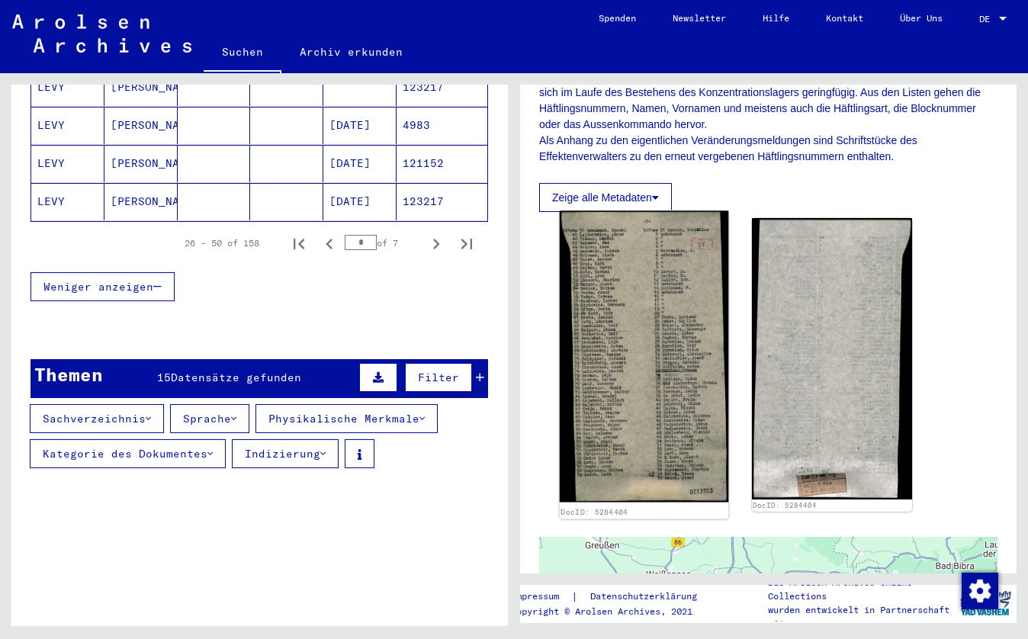
scroll to position [300, 0]
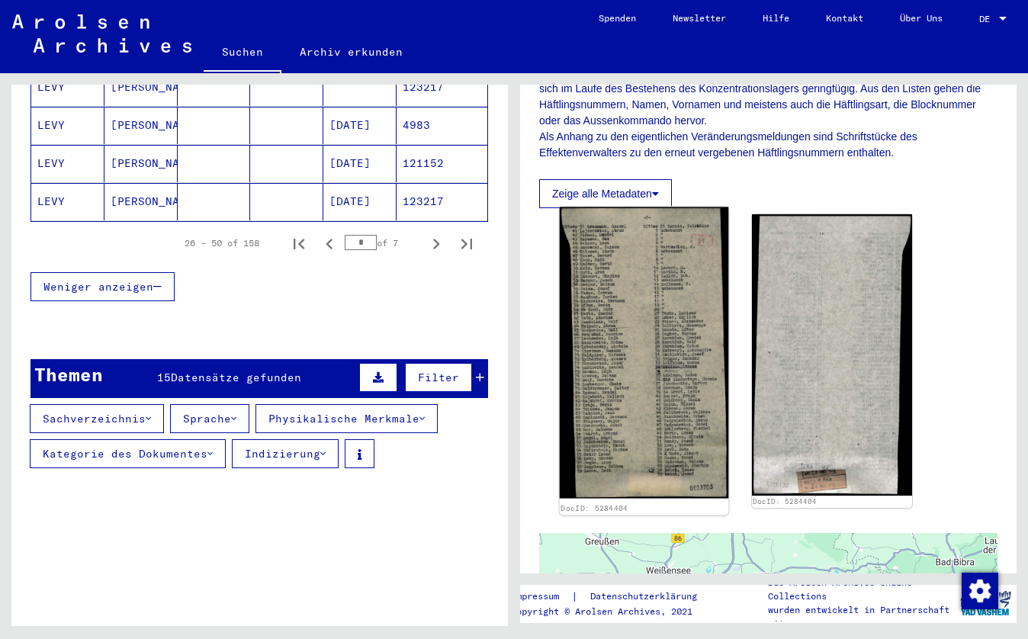
click at [657, 358] on img at bounding box center [644, 352] width 169 height 291
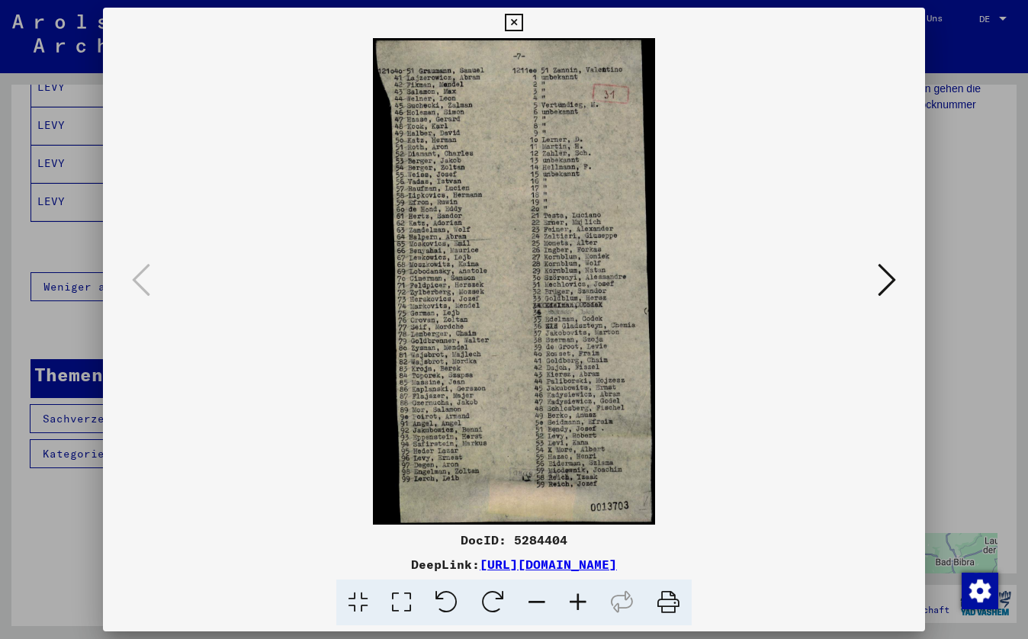
click at [577, 602] on icon at bounding box center [577, 603] width 41 height 47
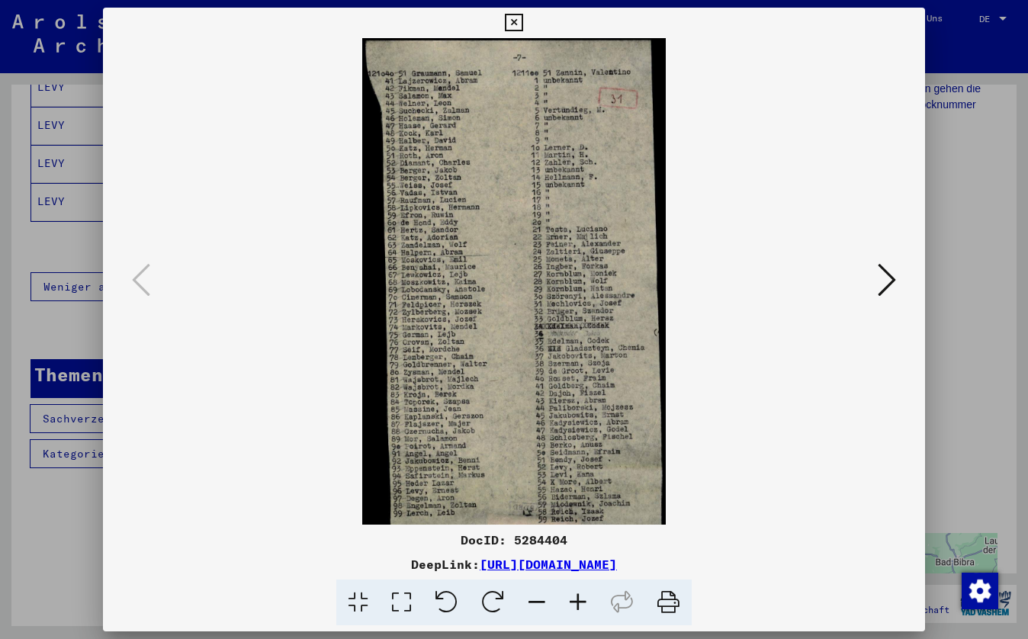
click at [577, 601] on icon at bounding box center [577, 603] width 41 height 47
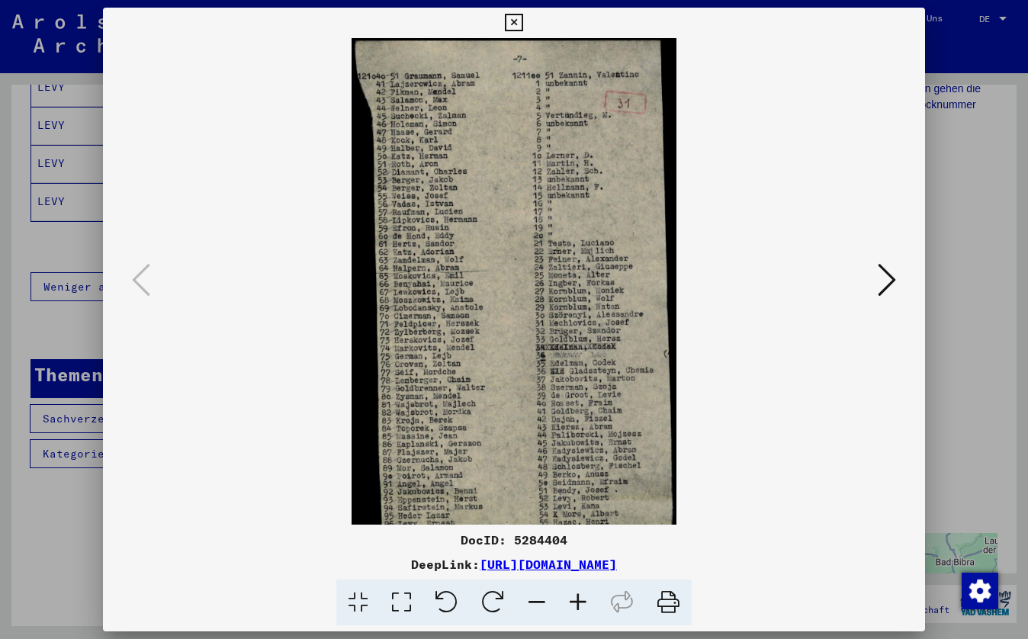
click at [522, 24] on icon at bounding box center [514, 23] width 18 height 18
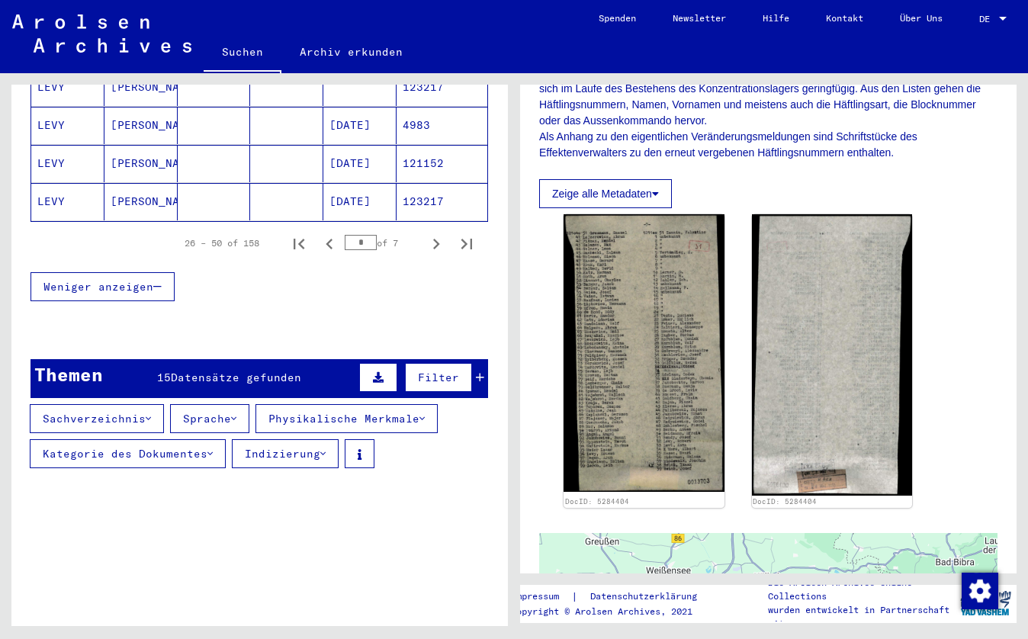
click at [341, 122] on mat-cell "[DATE]" at bounding box center [359, 125] width 73 height 37
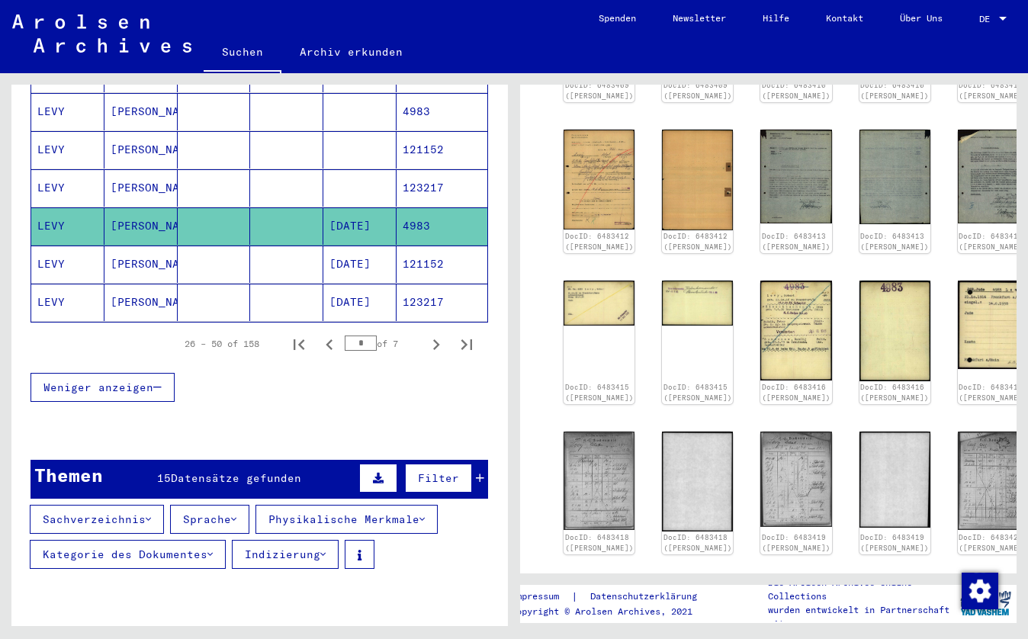
scroll to position [929, 0]
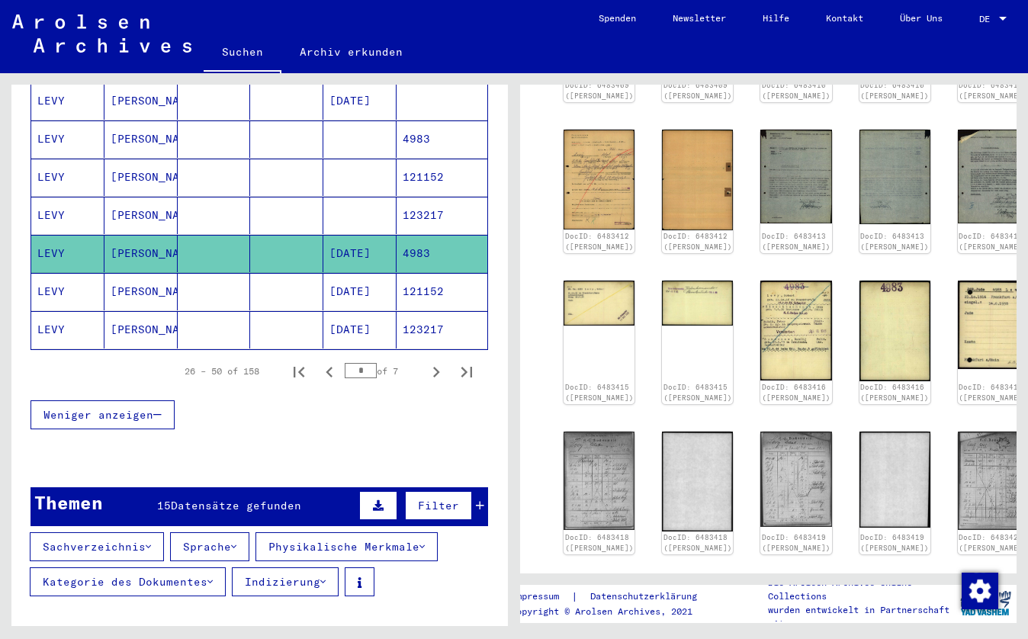
click at [367, 197] on mat-cell at bounding box center [359, 215] width 73 height 37
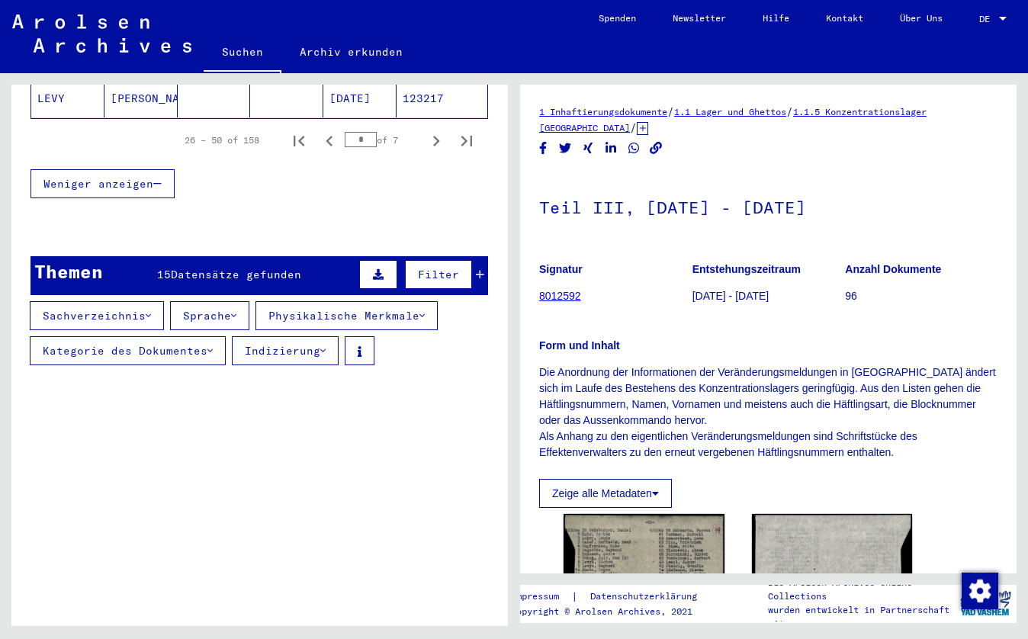
scroll to position [1245, 0]
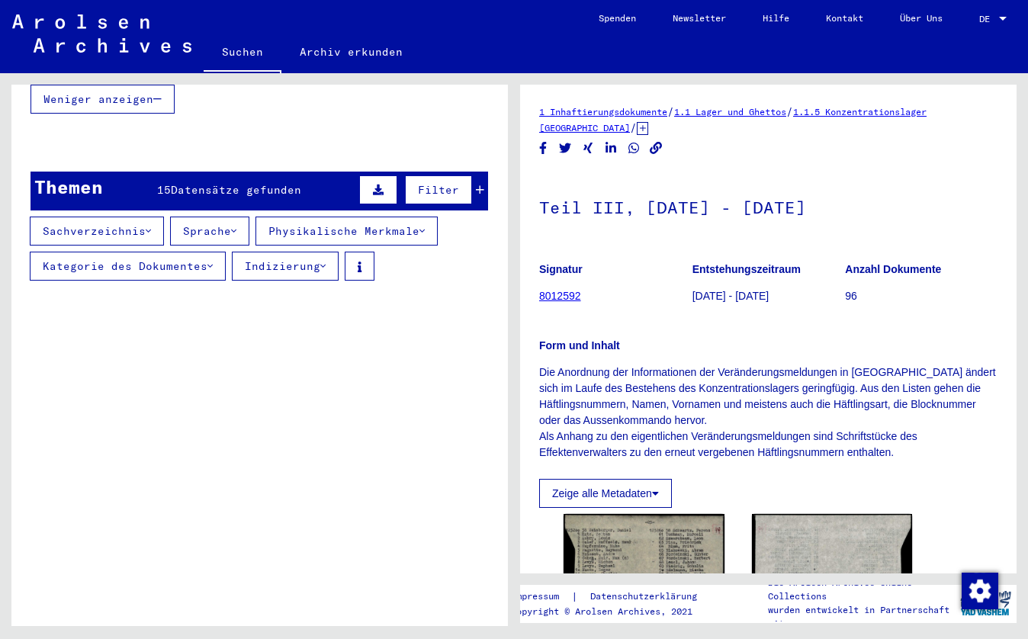
click at [684, 263] on p "Signatur" at bounding box center [615, 270] width 153 height 16
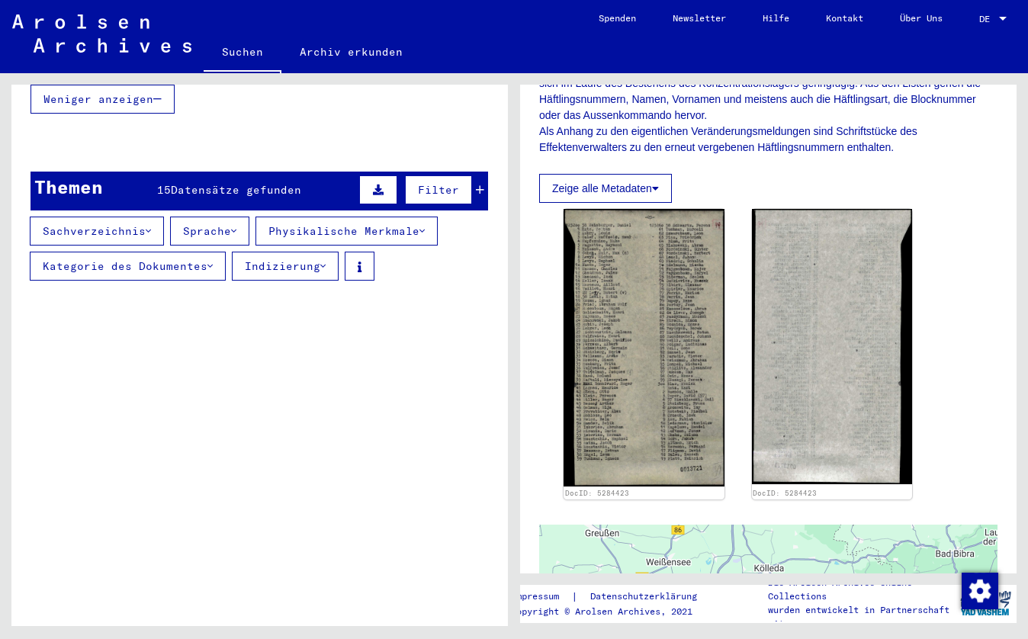
scroll to position [306, 0]
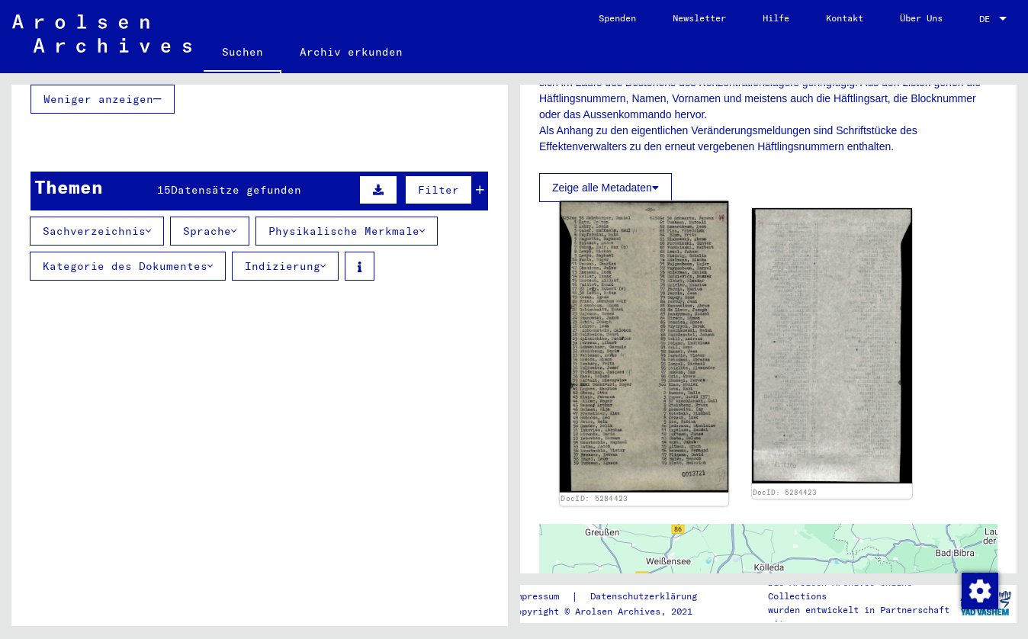
click at [686, 265] on img at bounding box center [644, 346] width 169 height 291
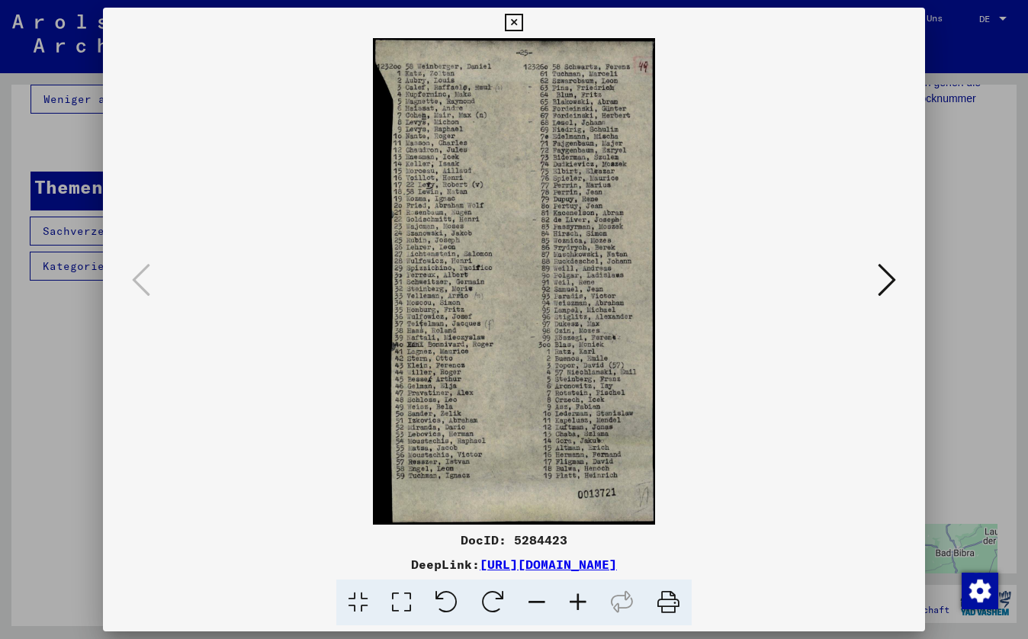
click at [575, 595] on icon at bounding box center [577, 603] width 41 height 47
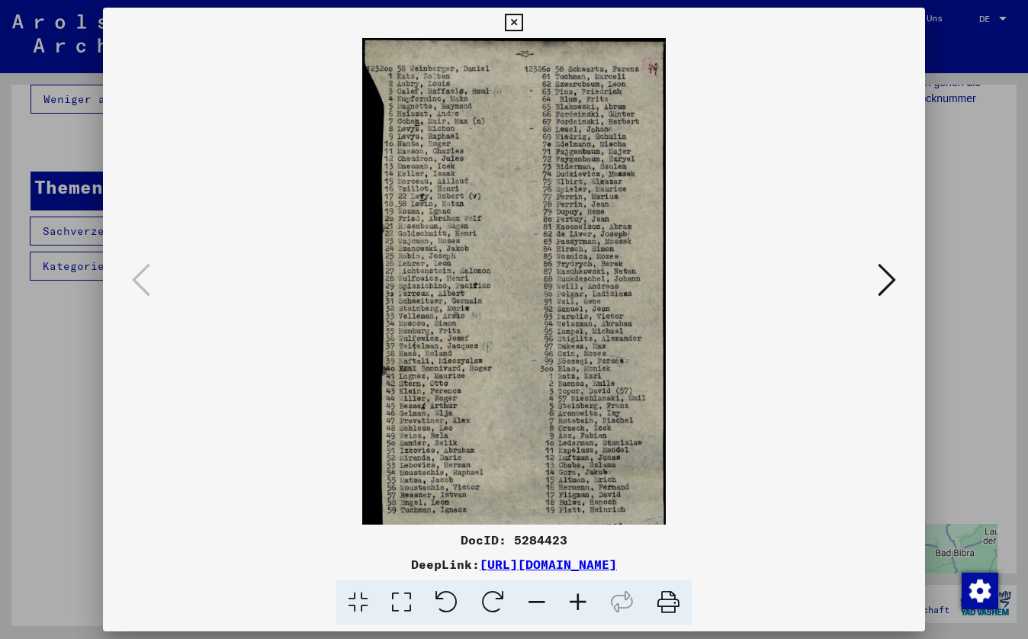
click at [576, 595] on icon at bounding box center [577, 603] width 41 height 47
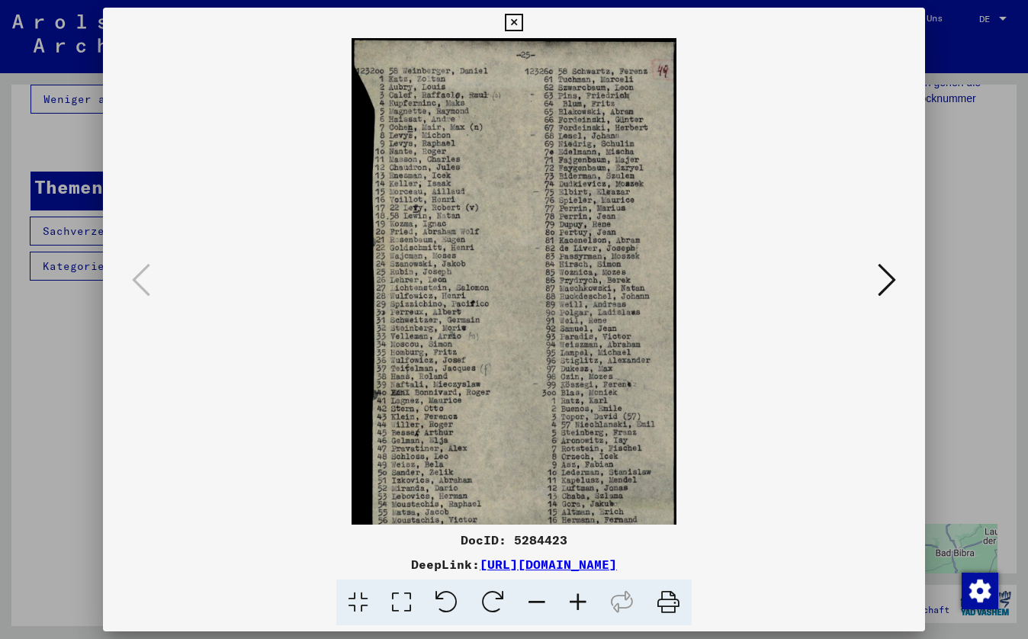
click at [588, 491] on img at bounding box center [515, 319] width 326 height 563
click at [522, 20] on icon at bounding box center [514, 23] width 18 height 18
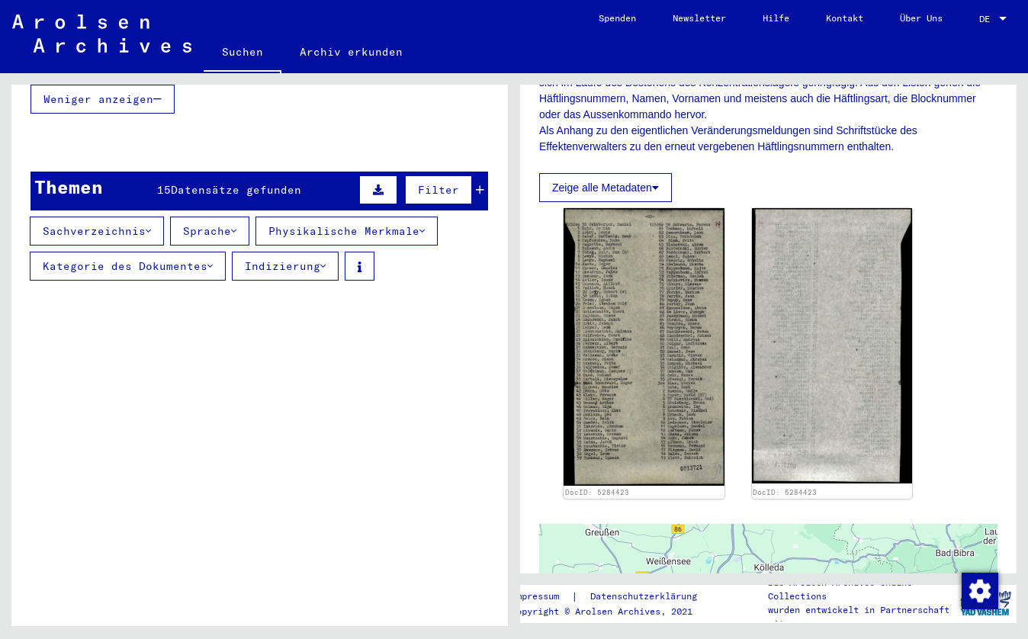
click at [433, 91] on div "Weniger anzeigen" at bounding box center [260, 99] width 458 height 44
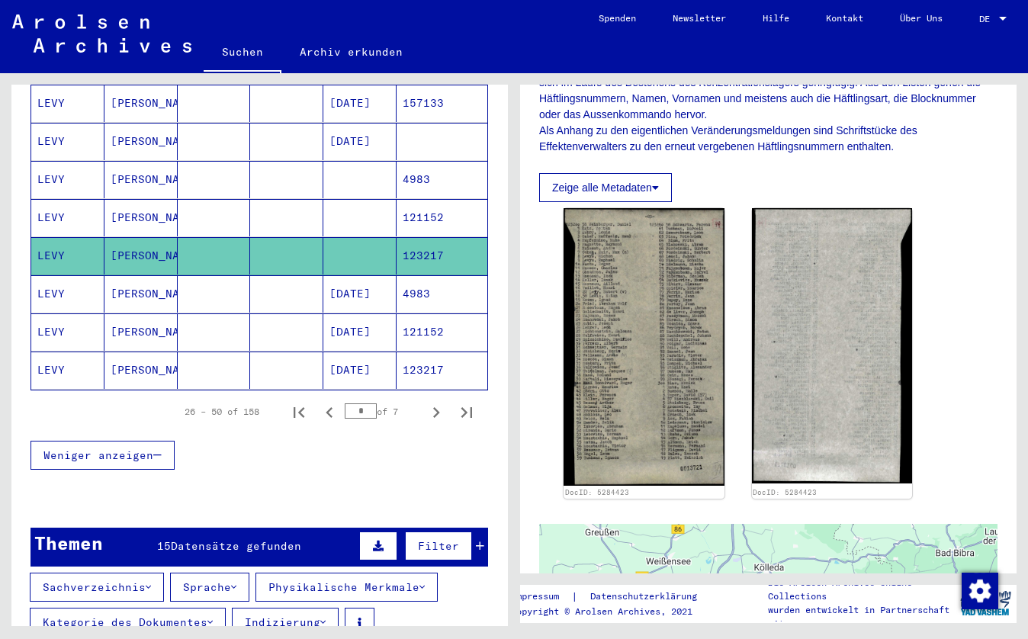
scroll to position [888, 0]
click at [300, 200] on mat-cell at bounding box center [286, 218] width 73 height 37
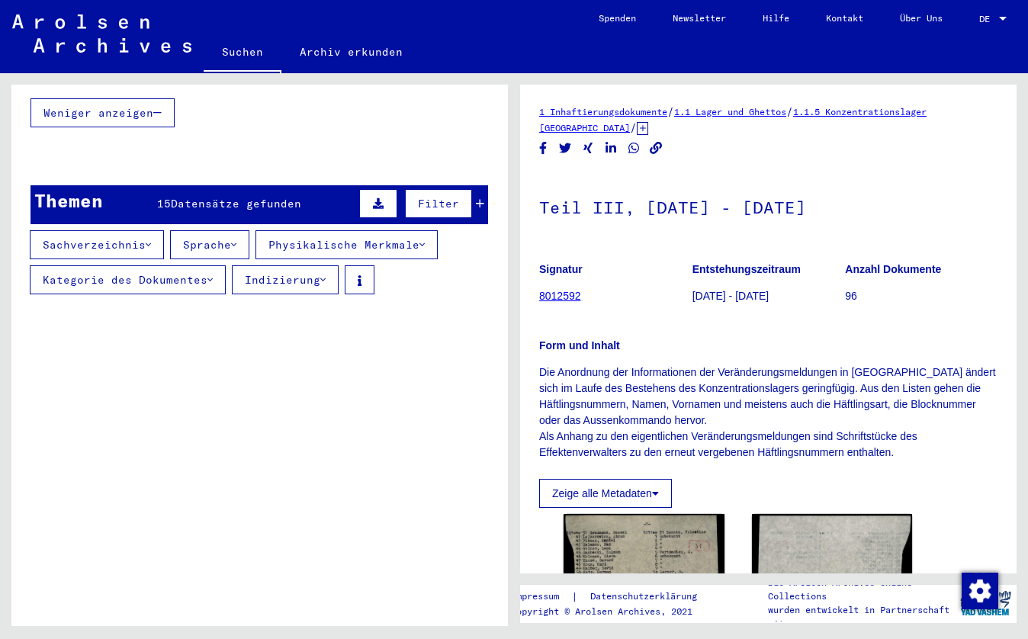
scroll to position [1232, 0]
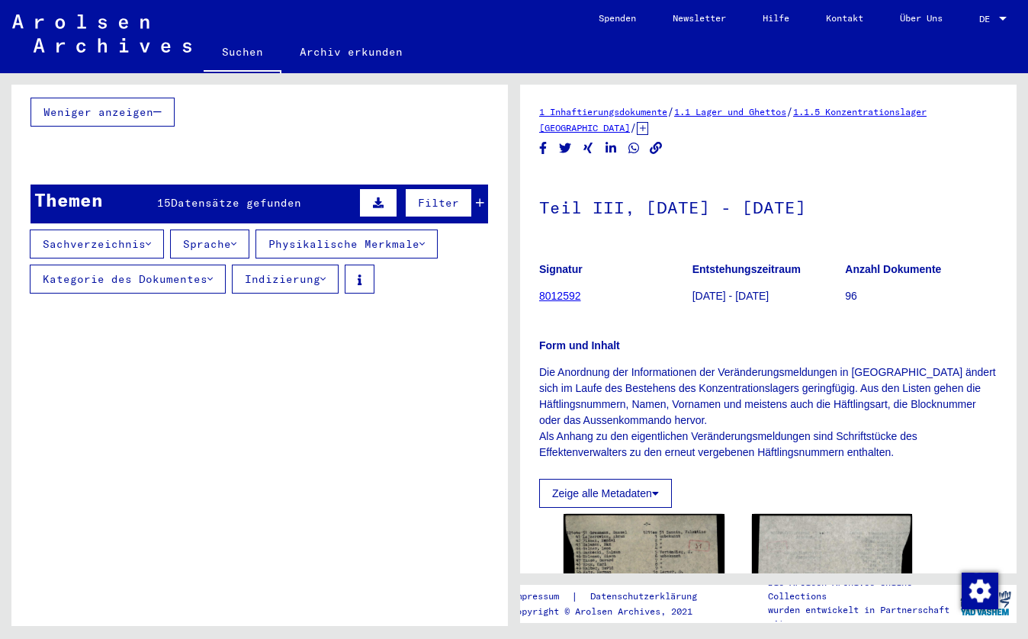
click at [753, 346] on p "Form und Inhalt" at bounding box center [768, 346] width 458 height 16
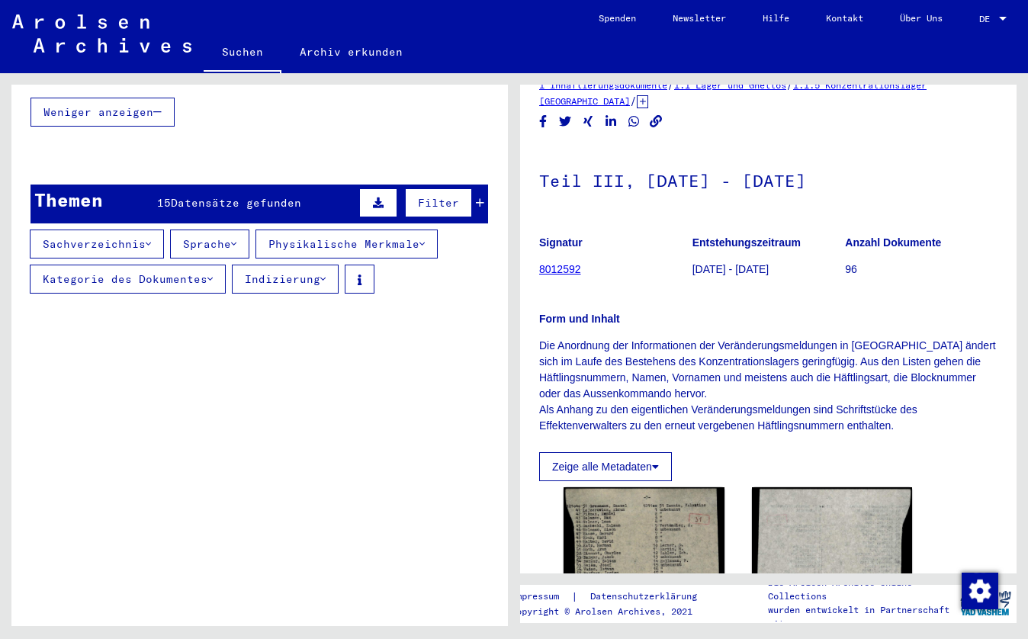
scroll to position [-1, 0]
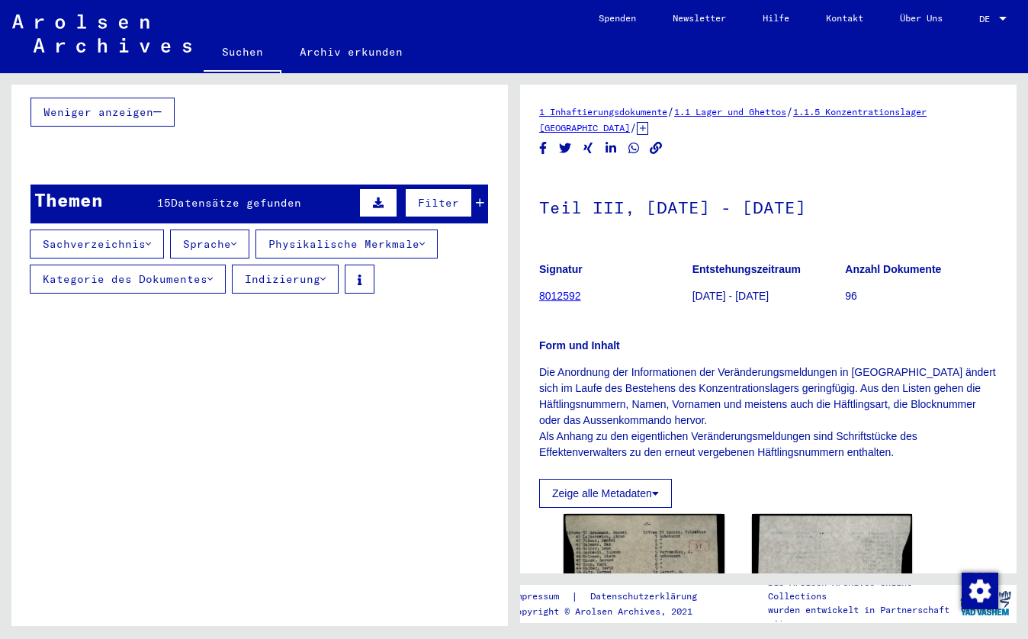
click at [363, 265] on button at bounding box center [360, 279] width 30 height 29
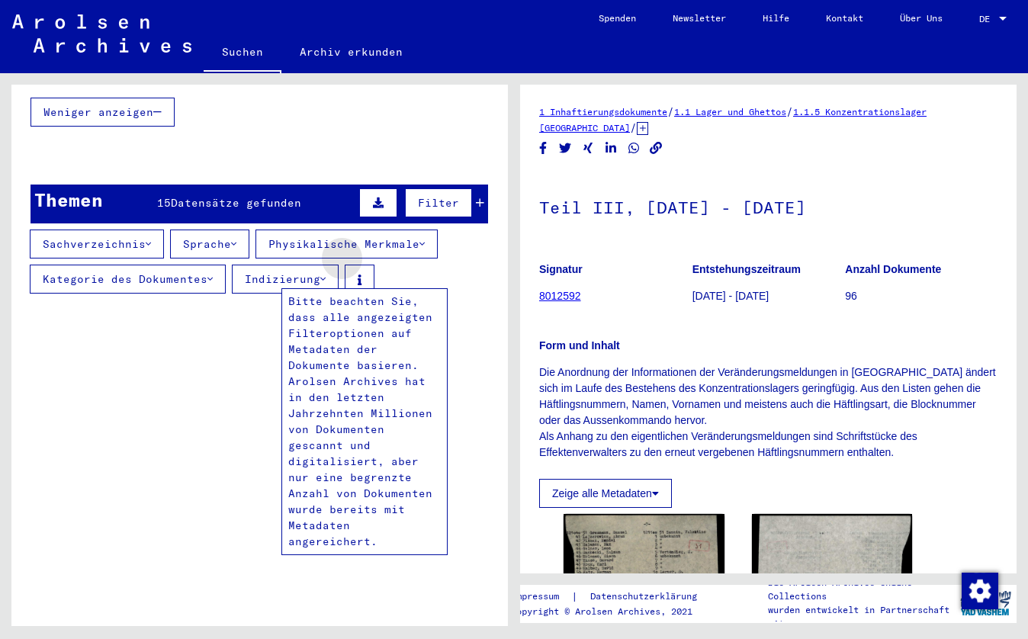
scroll to position [0, 0]
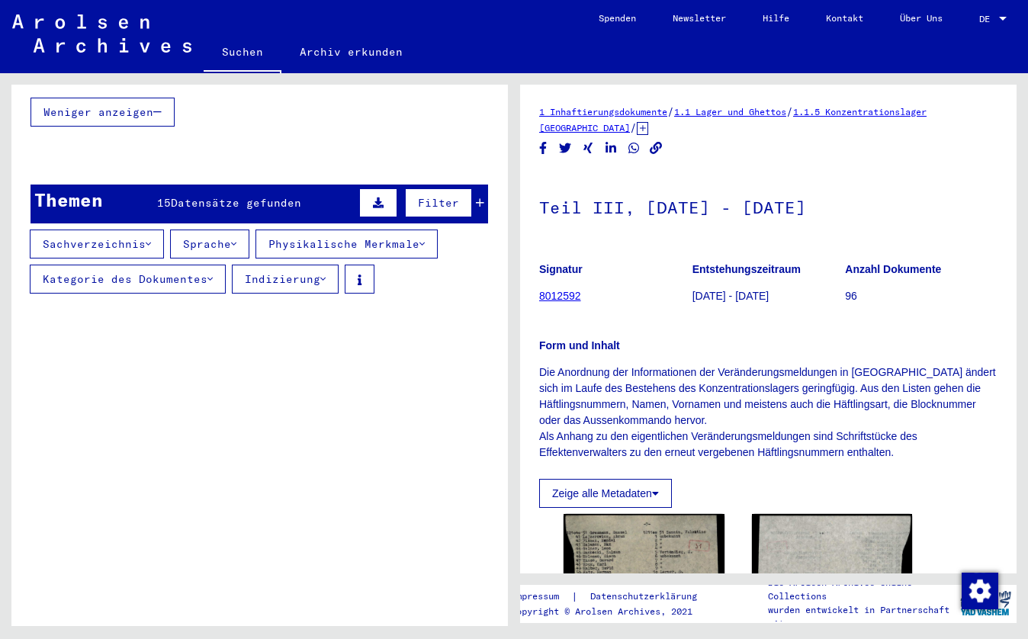
click at [397, 306] on div "Titel" at bounding box center [302, 314] width 313 height 16
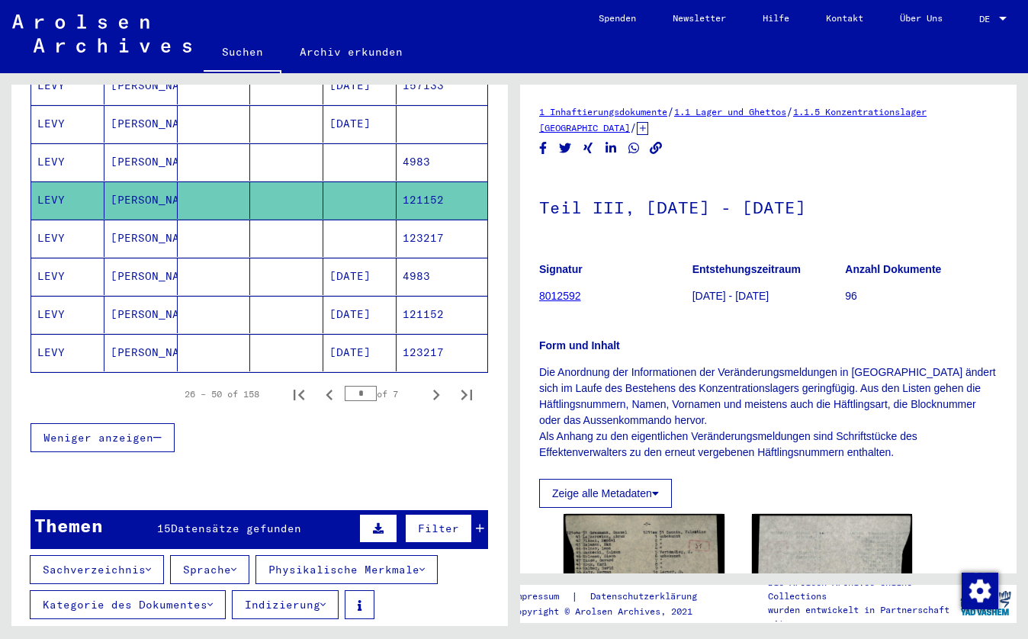
scroll to position [890, 0]
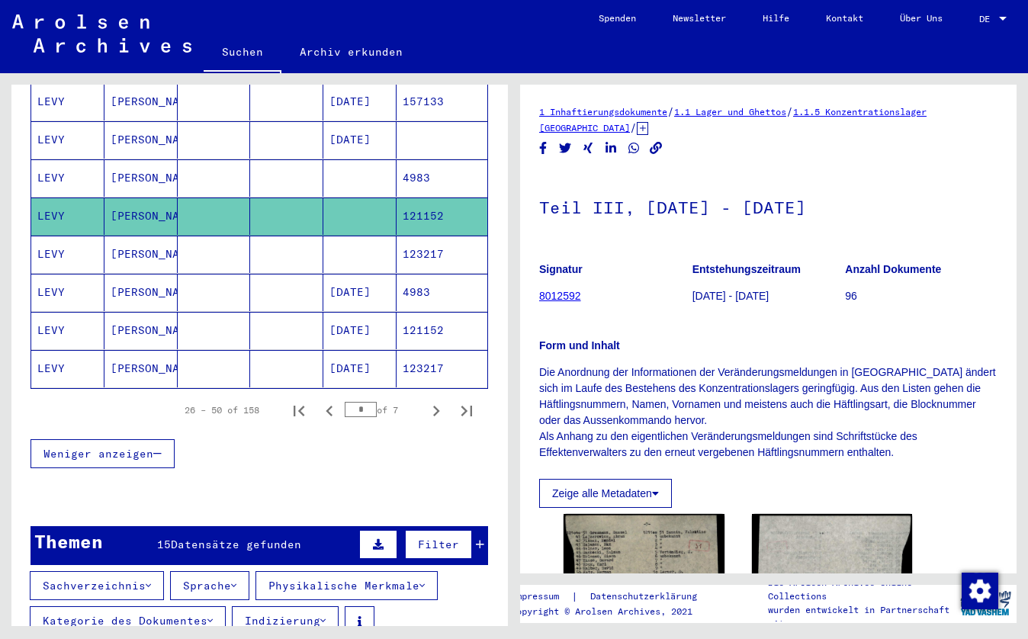
click at [281, 167] on mat-cell at bounding box center [286, 177] width 73 height 37
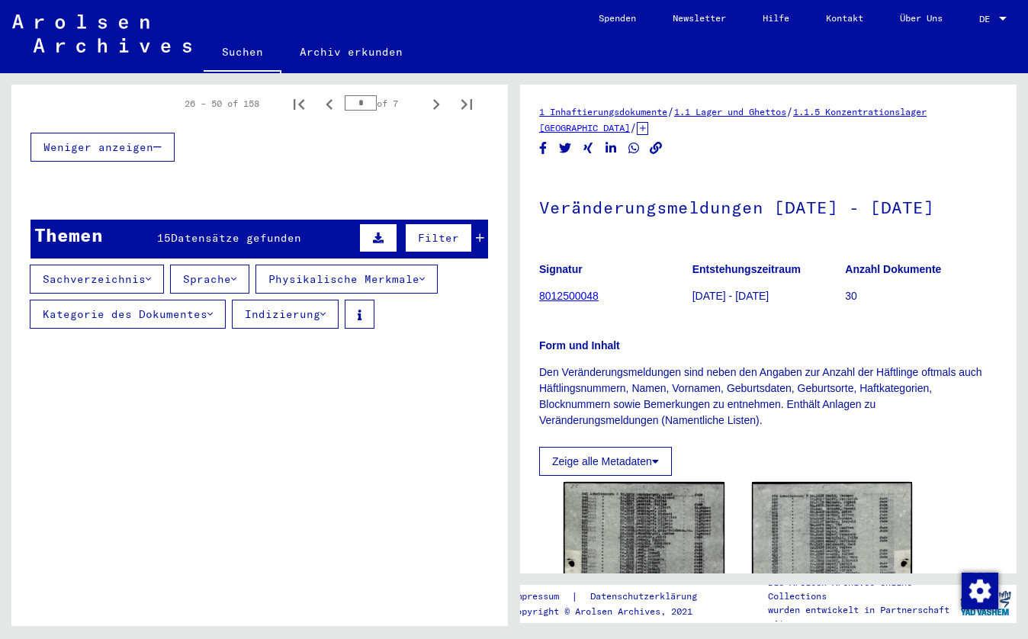
scroll to position [1209, 0]
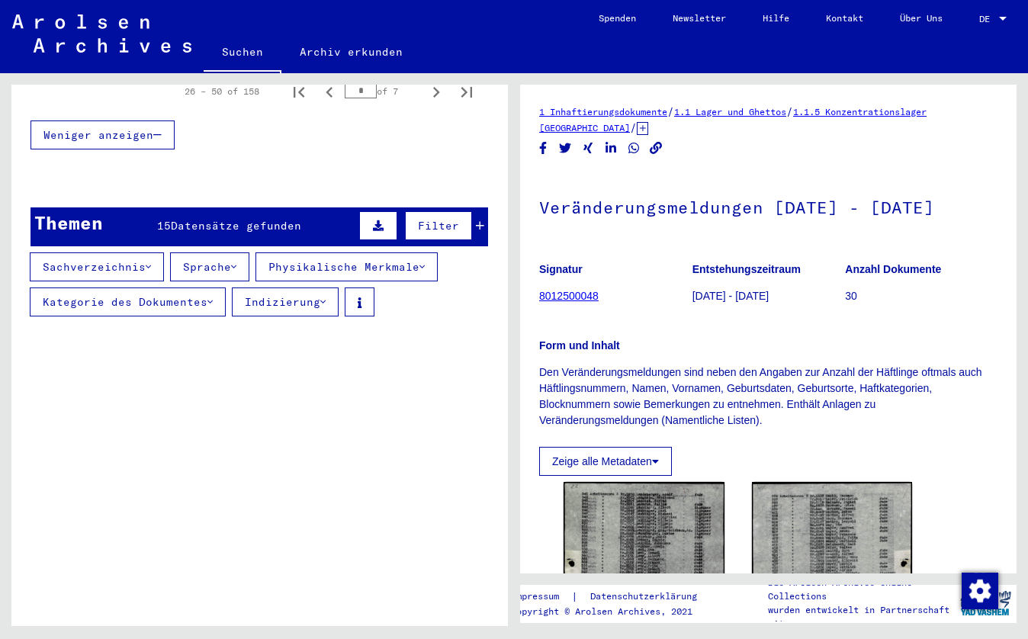
click at [648, 278] on figure "Signatur 8012500048" at bounding box center [615, 285] width 153 height 69
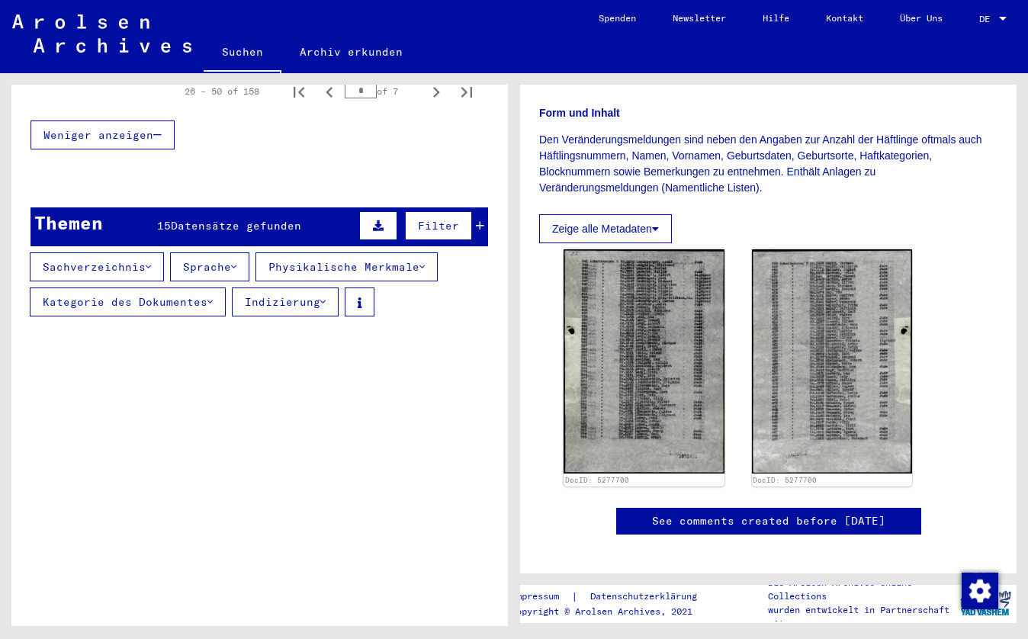
scroll to position [243, 0]
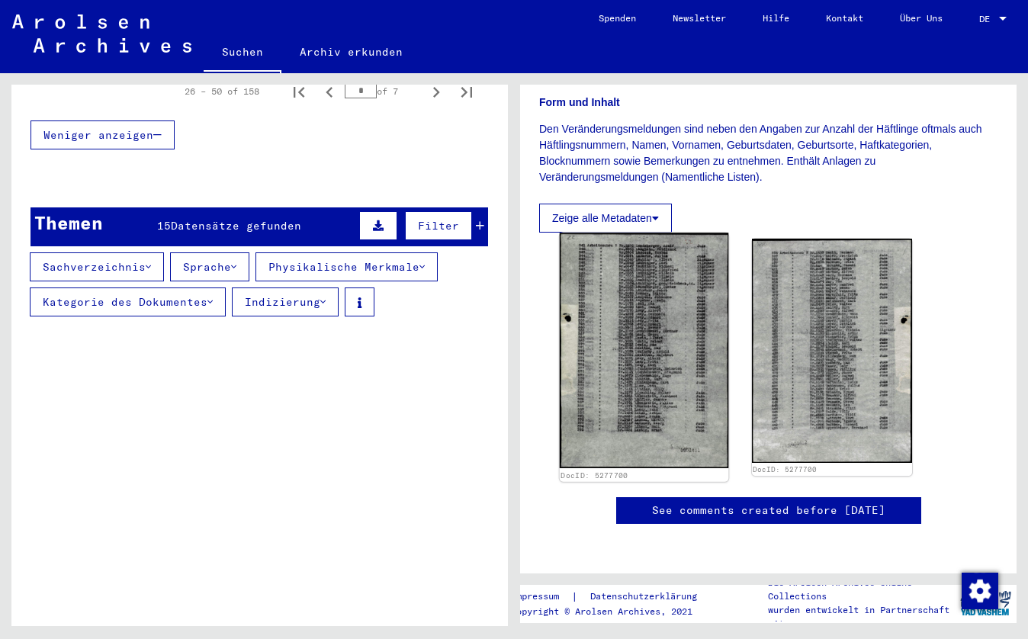
click at [648, 278] on img at bounding box center [644, 351] width 169 height 236
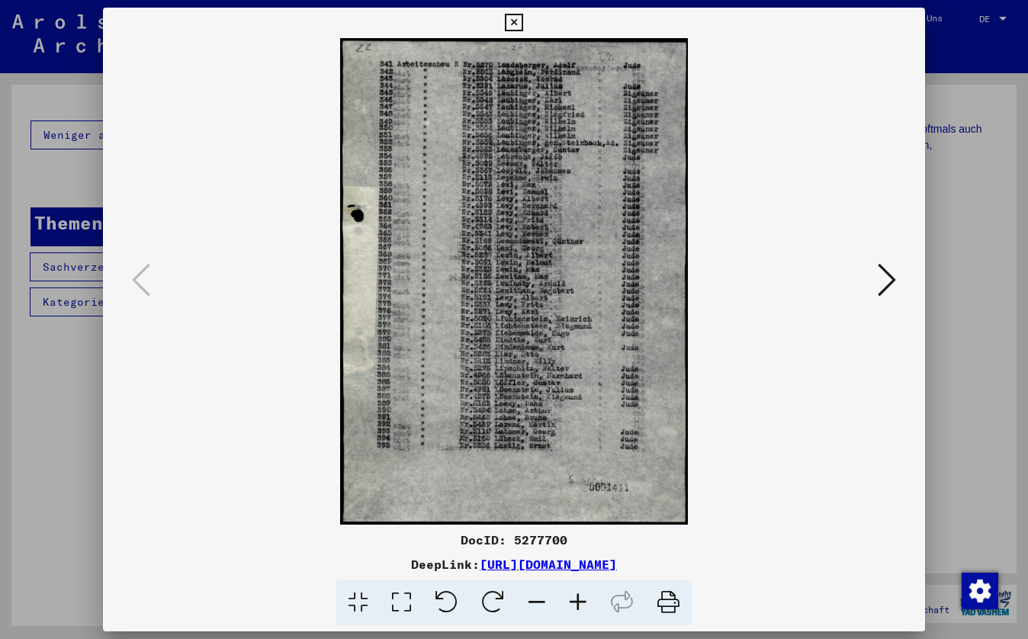
click at [573, 596] on icon at bounding box center [577, 603] width 41 height 47
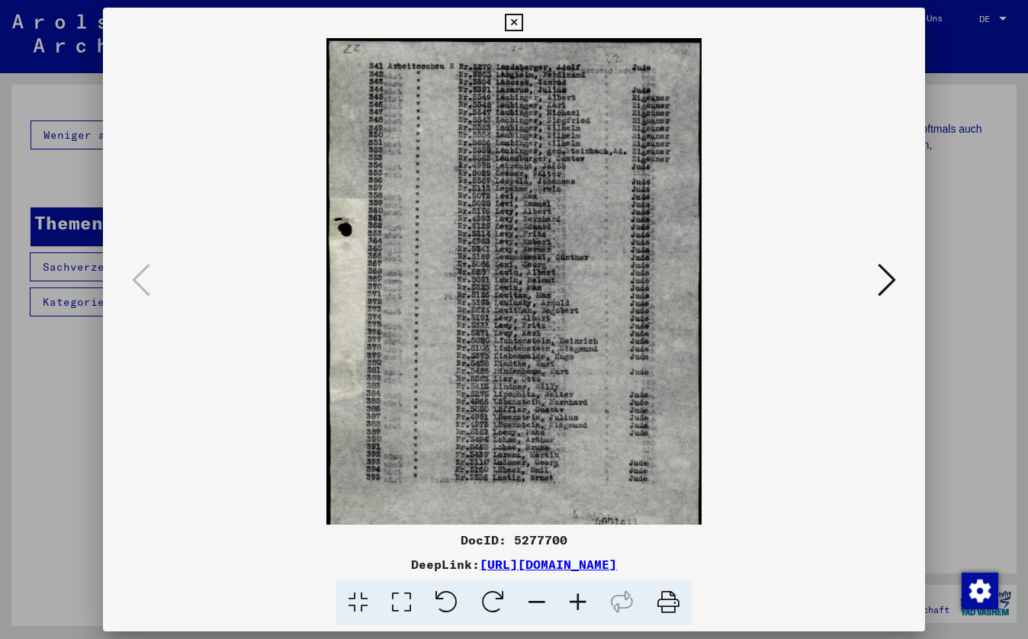
click at [573, 596] on icon at bounding box center [577, 603] width 41 height 47
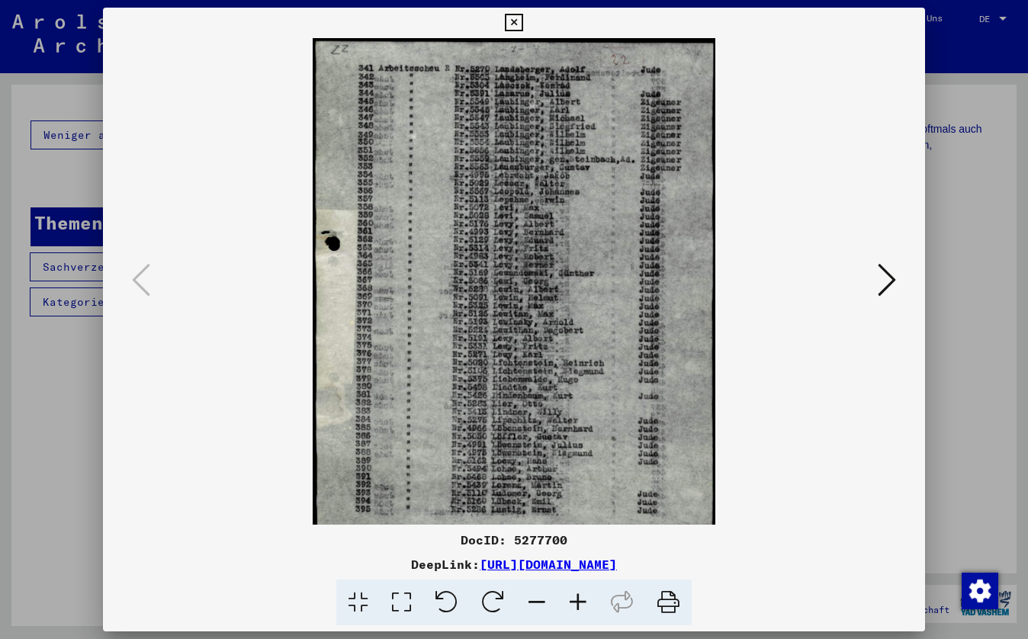
click at [522, 27] on icon at bounding box center [514, 23] width 18 height 18
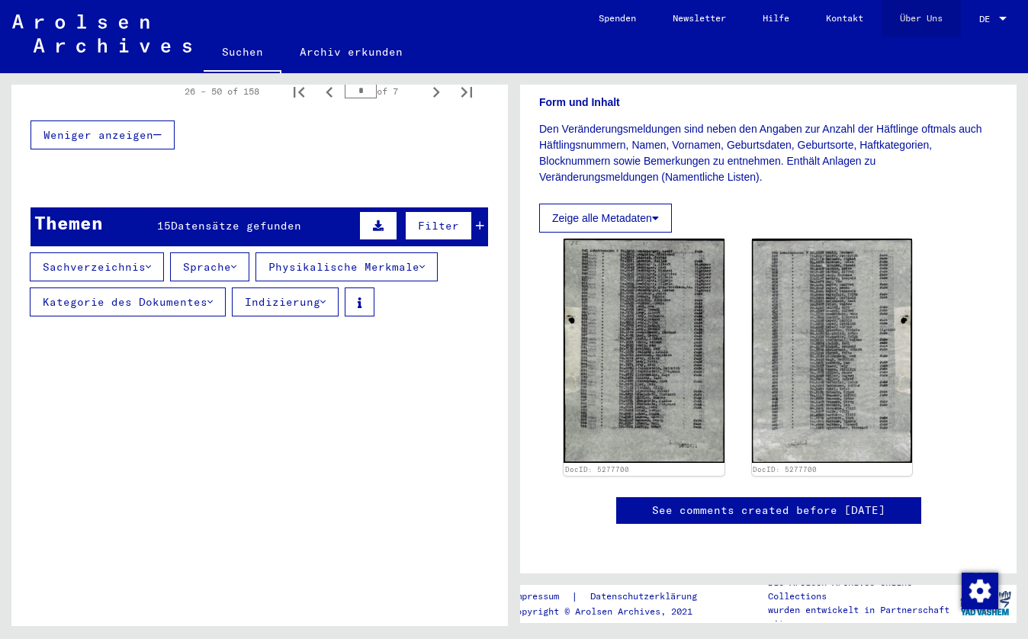
click at [919, 27] on link "Über Uns" at bounding box center [921, 18] width 79 height 37
